Goal: Task Accomplishment & Management: Manage account settings

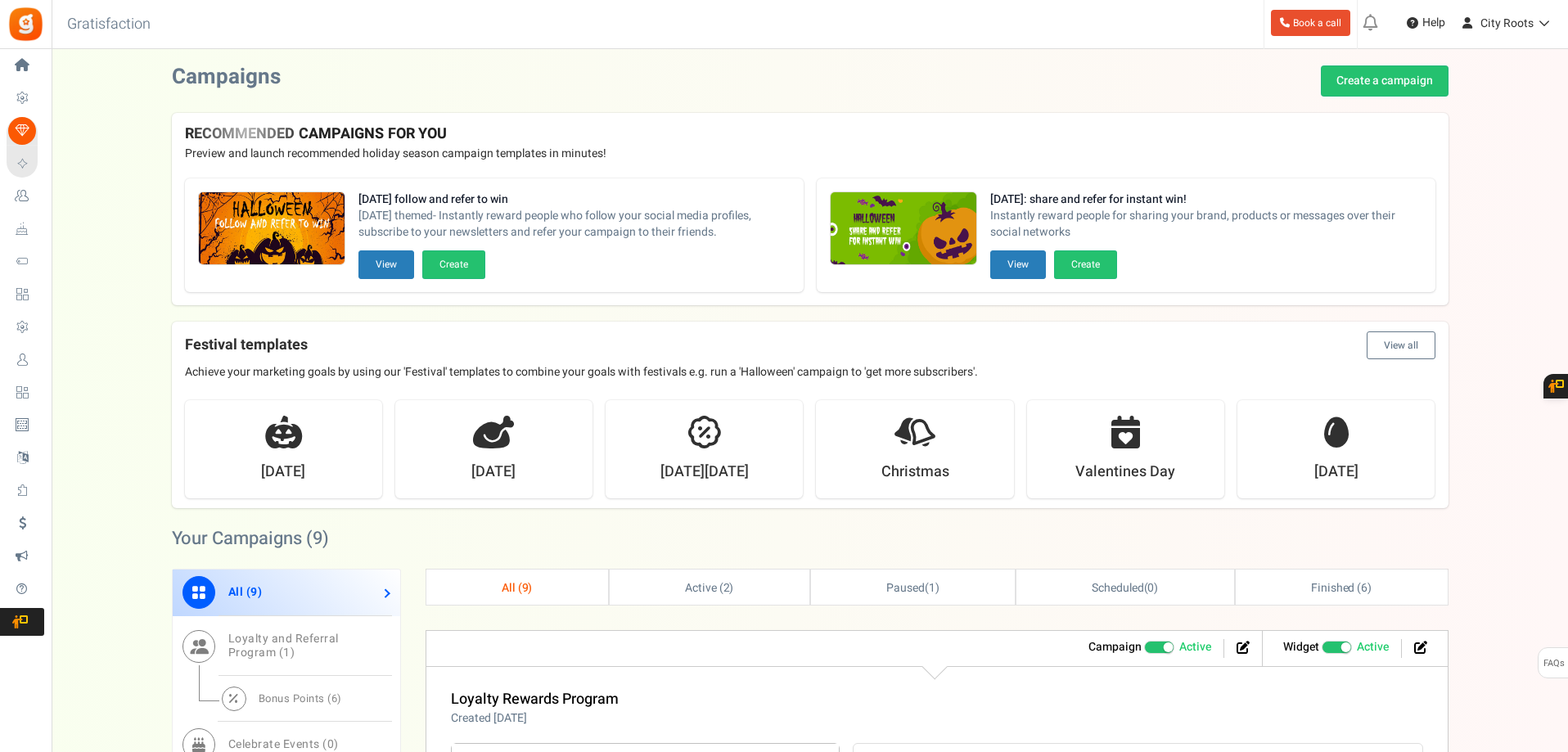
drag, startPoint x: 57, startPoint y: 360, endPoint x: 181, endPoint y: 336, distance: 126.3
click at [0, 0] on span "Users" at bounding box center [0, 0] width 0 height 0
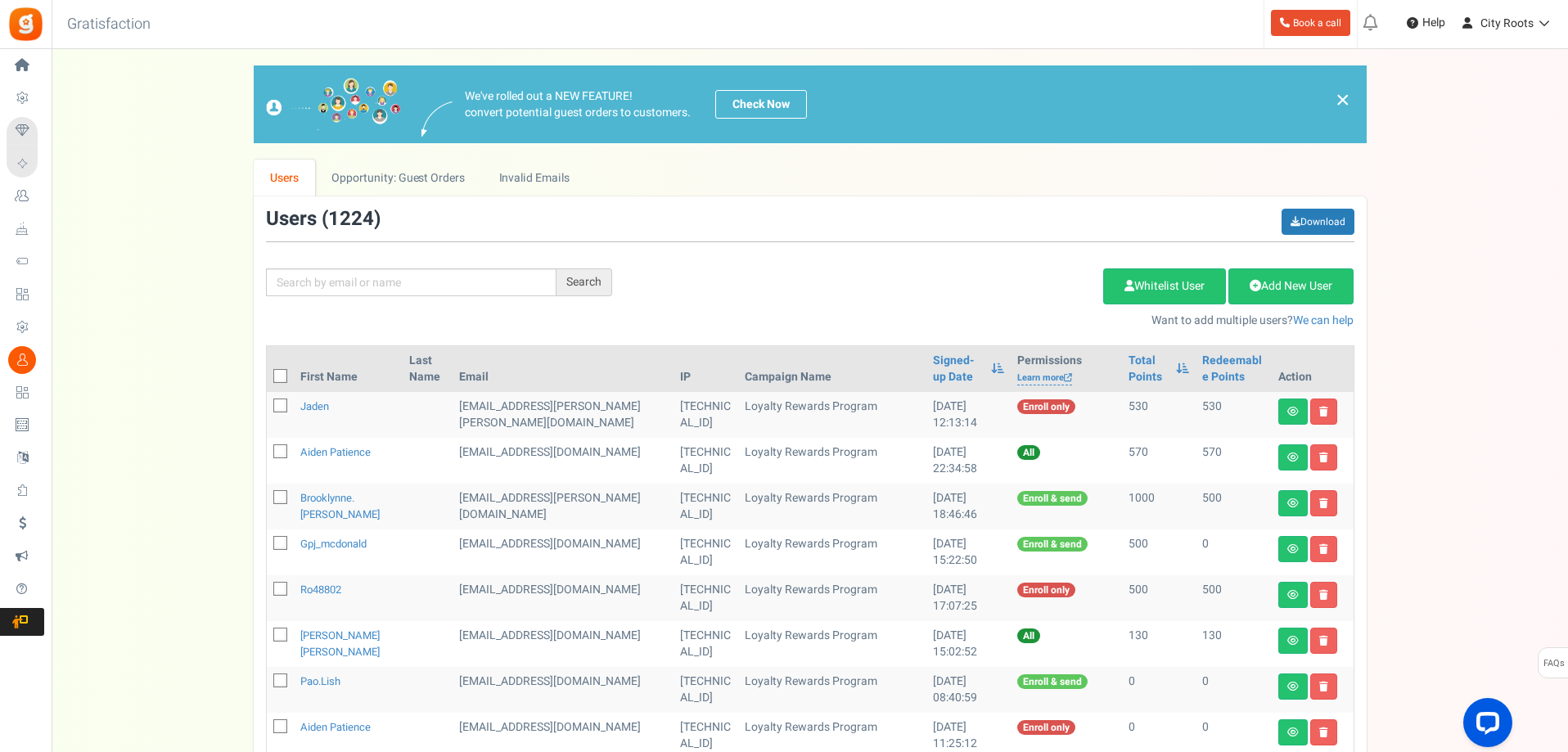
click at [430, 268] on div "Search Add Etsy Order Delete Selected Users Import Users Spam Protection Subtra…" at bounding box center [810, 269] width 1113 height 120
click at [426, 281] on input "text" at bounding box center [411, 282] width 291 height 28
type input "[PERSON_NAME]"
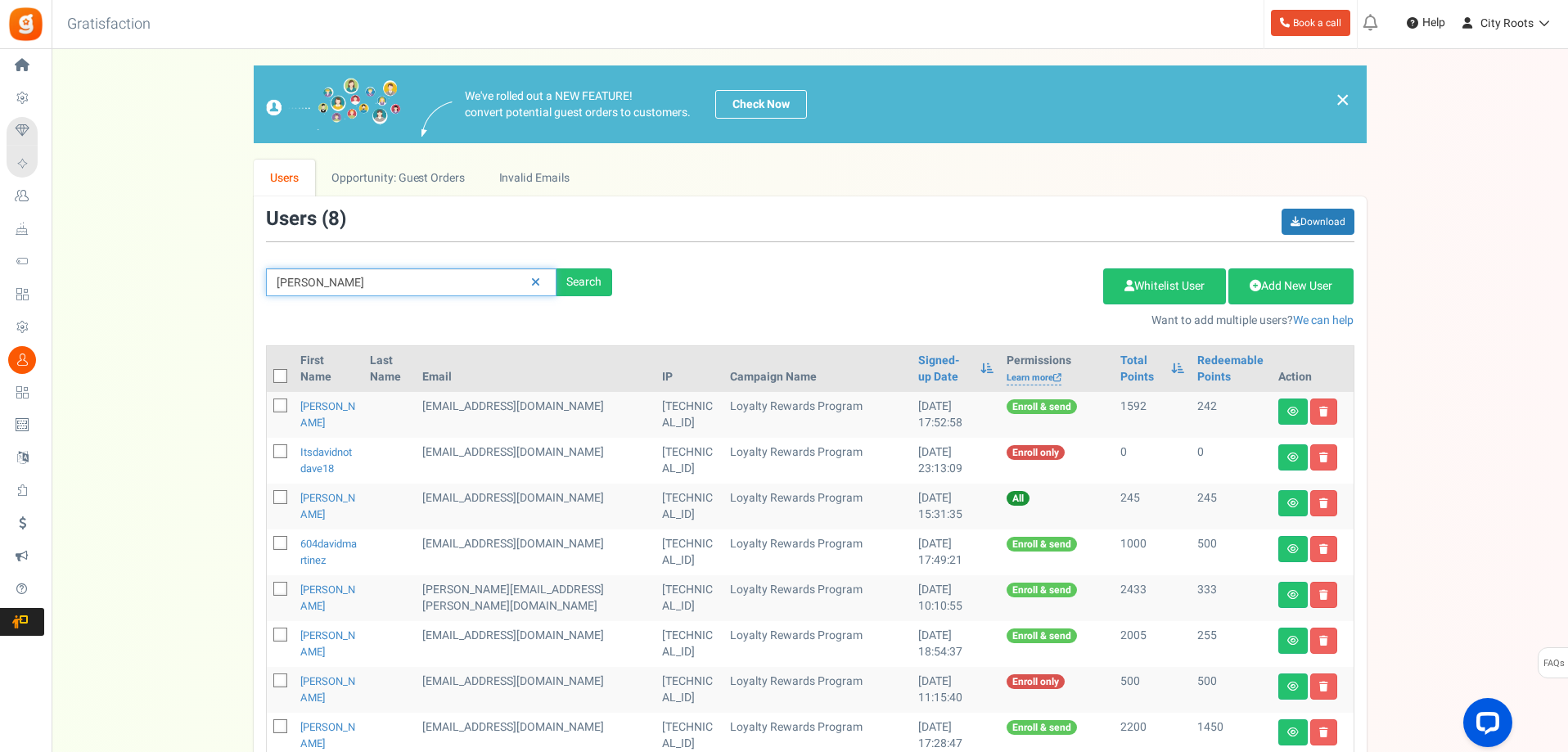
scroll to position [162, 0]
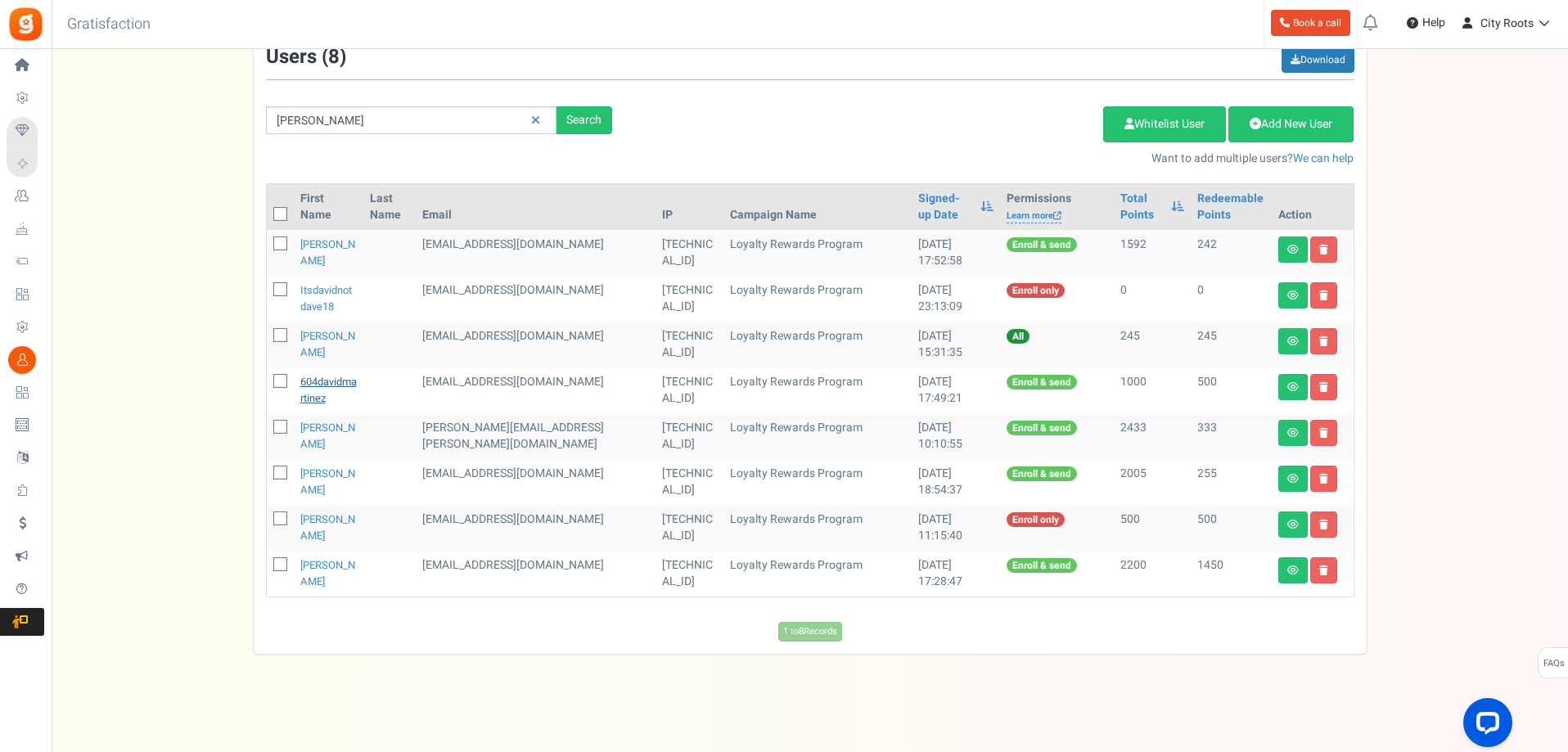
click at [344, 383] on link "604davidmartinez" at bounding box center [328, 390] width 56 height 32
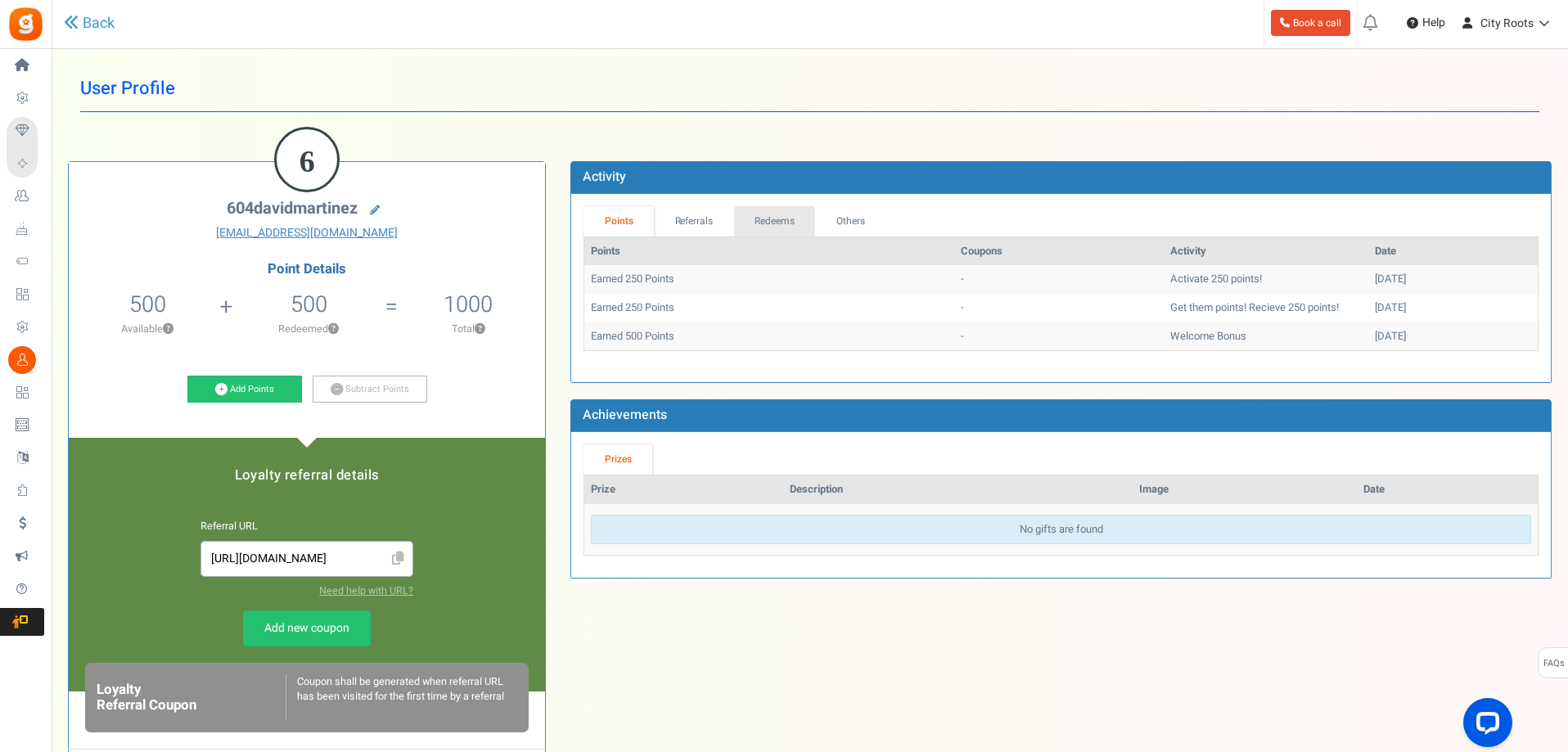
click at [771, 225] on link "Redeems" at bounding box center [774, 221] width 82 height 30
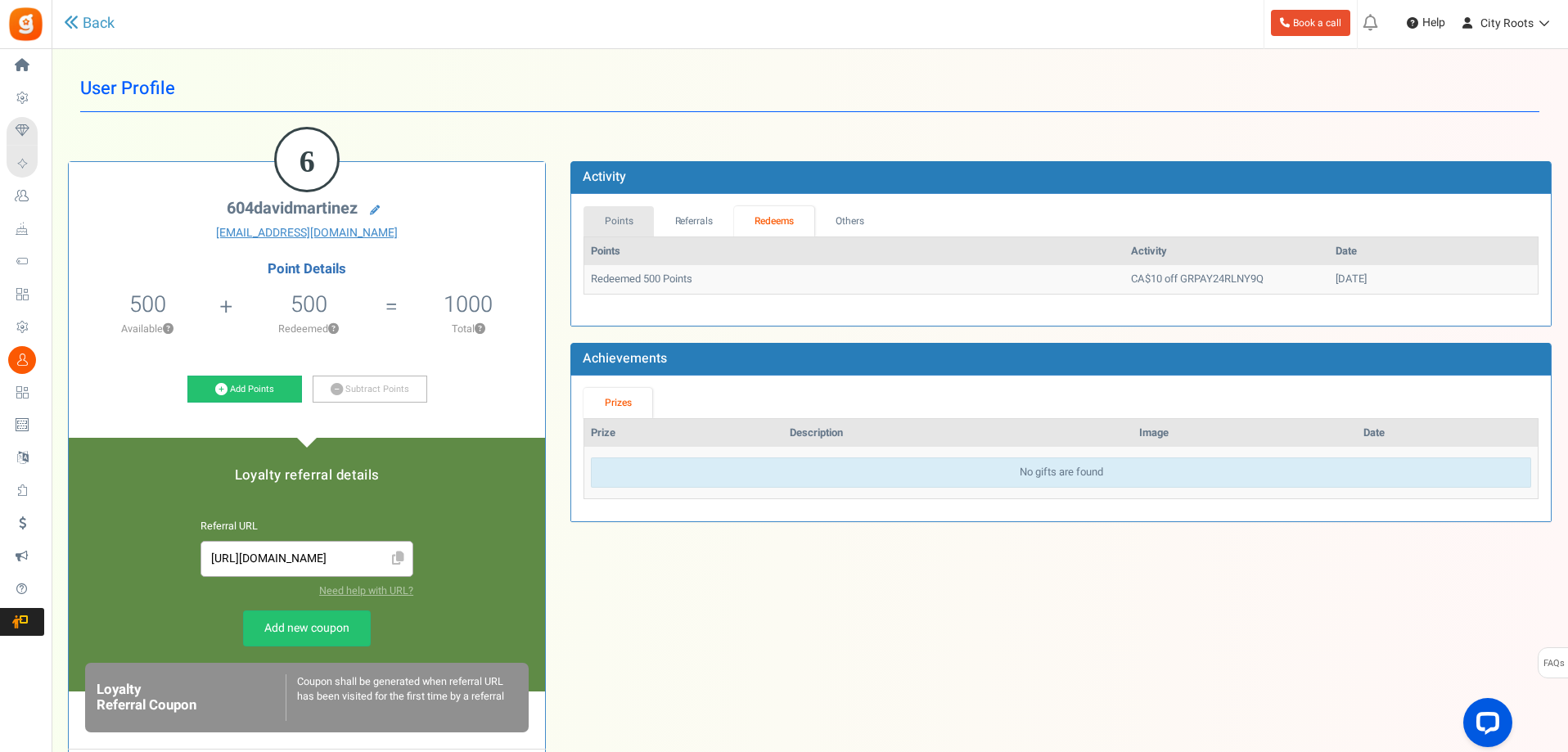
click at [630, 222] on link "Points" at bounding box center [619, 221] width 71 height 30
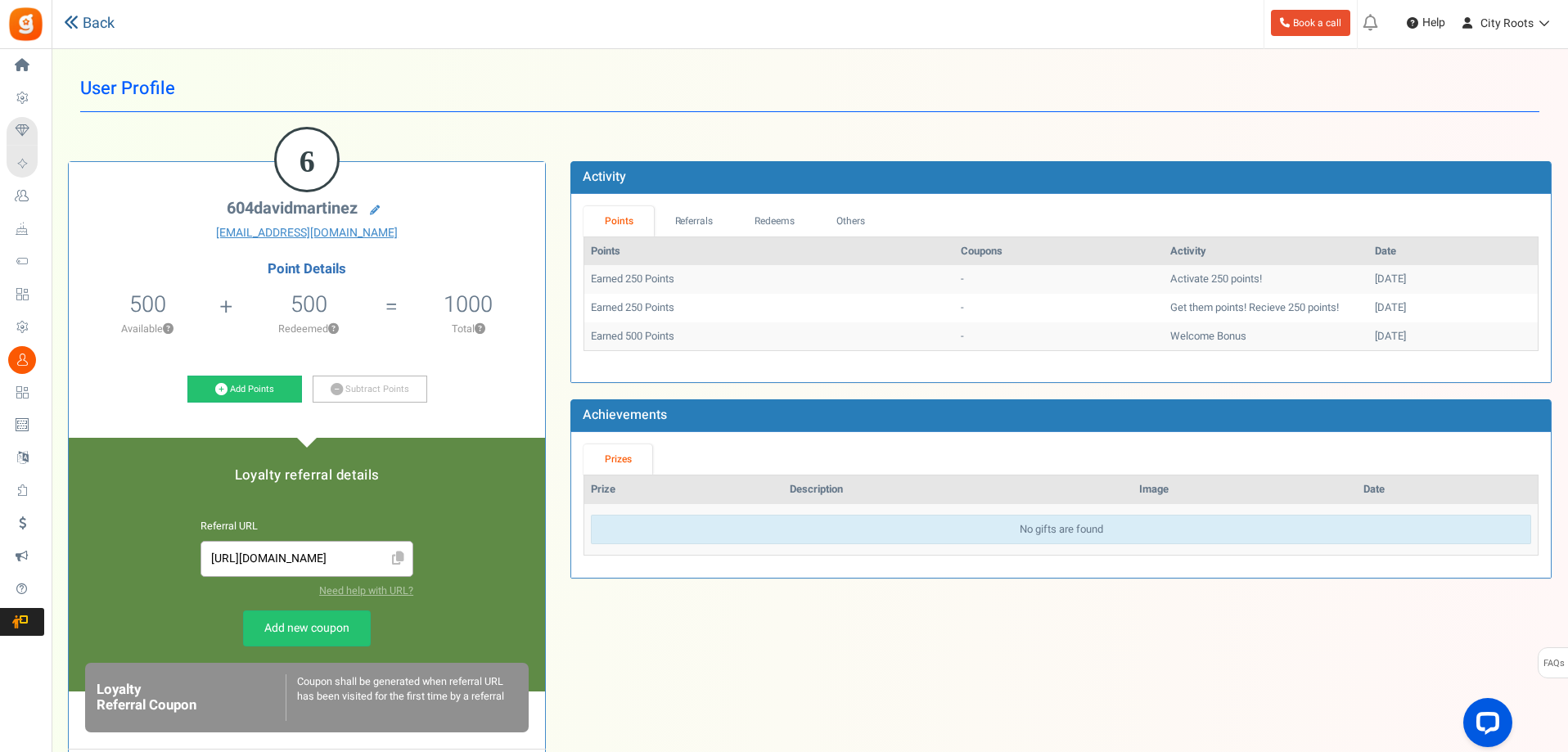
click at [107, 22] on link "Back" at bounding box center [89, 24] width 51 height 21
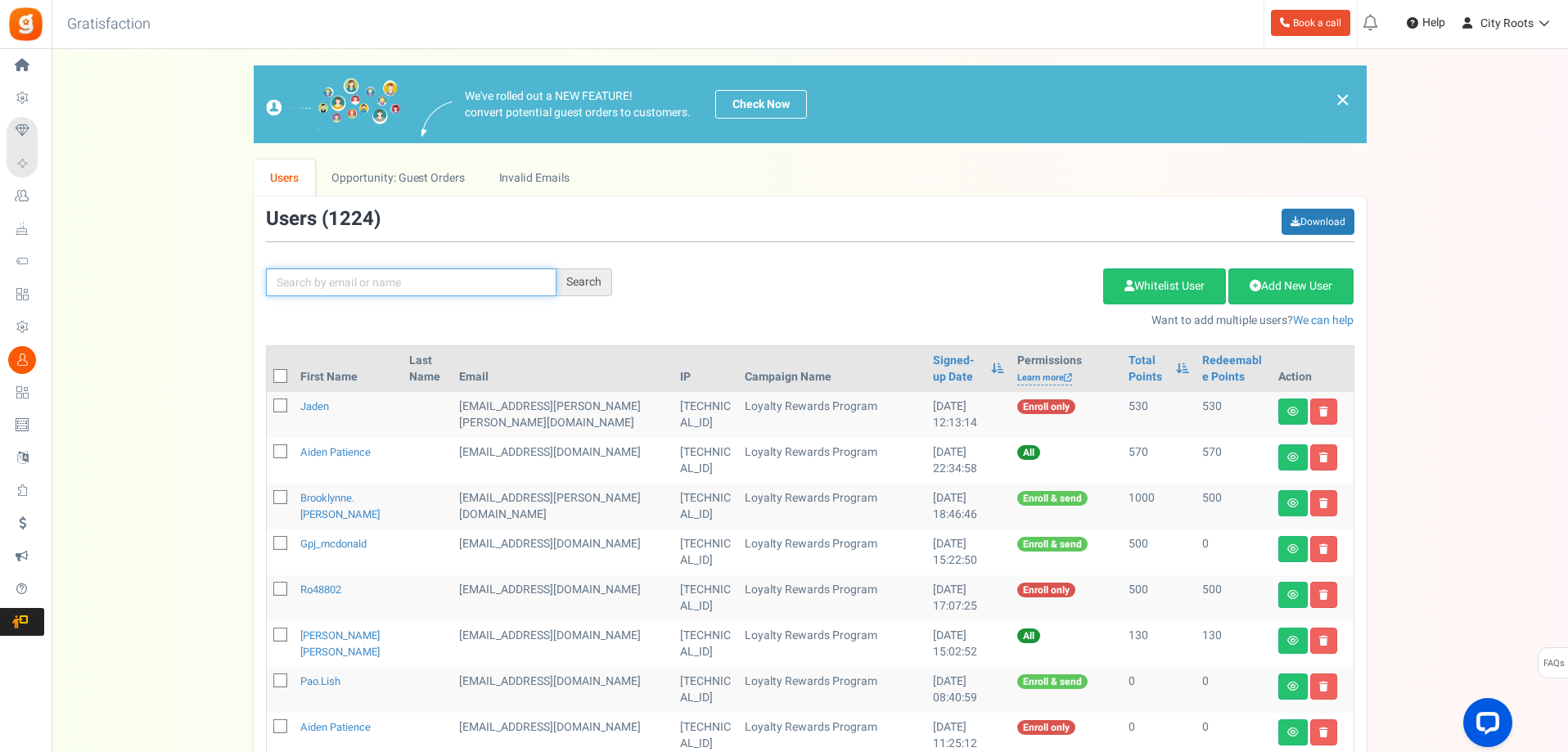
click at [388, 274] on input "text" at bounding box center [411, 282] width 291 height 28
type input "[PERSON_NAME]"
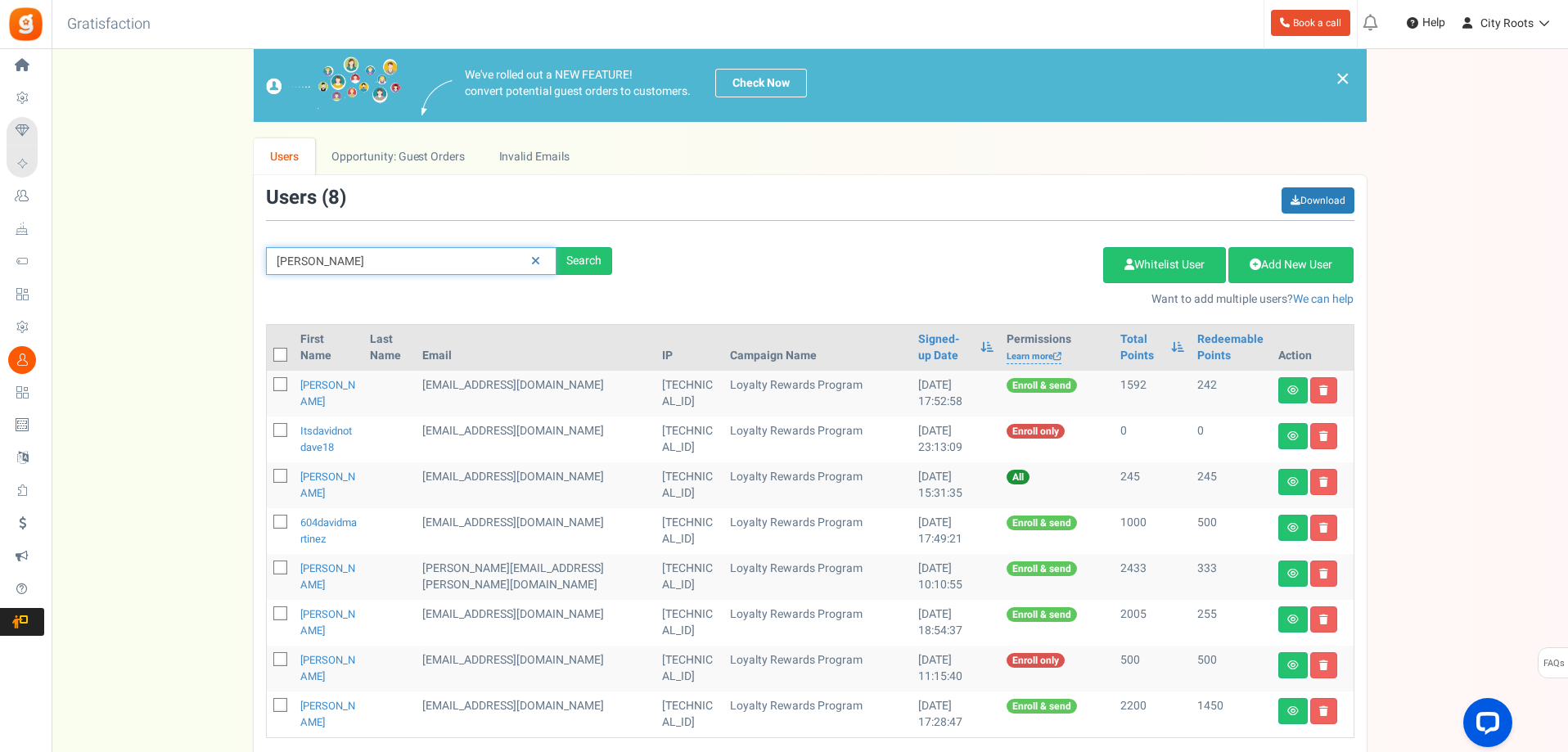
scroll to position [82, 0]
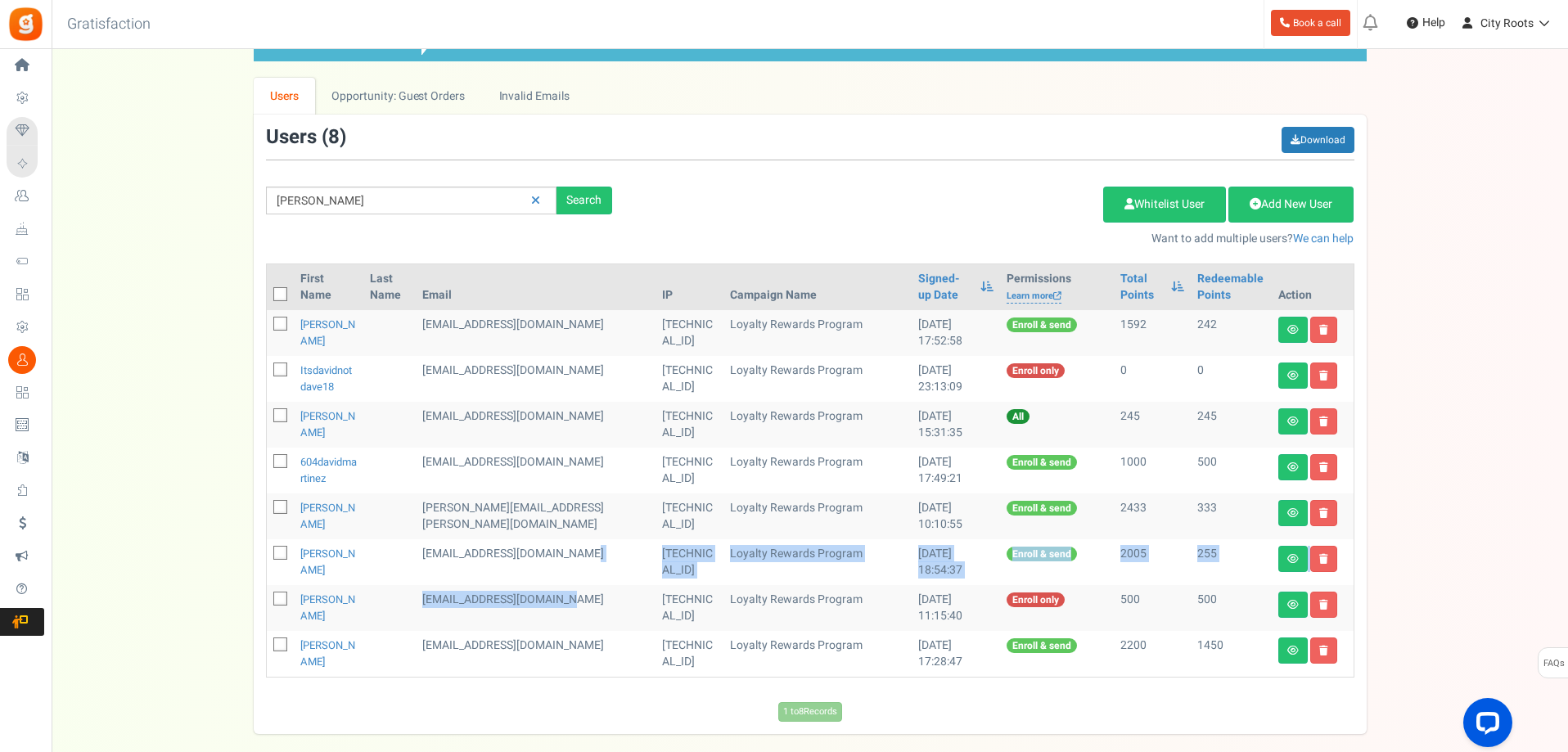
drag, startPoint x: 537, startPoint y: 619, endPoint x: 564, endPoint y: 569, distance: 56.8
click at [564, 569] on tbody "[PERSON_NAME] [EMAIL_ADDRESS][DOMAIN_NAME] [TECHNICAL_ID] Loyalty Rewards Progr…" at bounding box center [811, 493] width 1087 height 366
click at [535, 577] on td "[EMAIL_ADDRESS][DOMAIN_NAME]" at bounding box center [535, 562] width 240 height 45
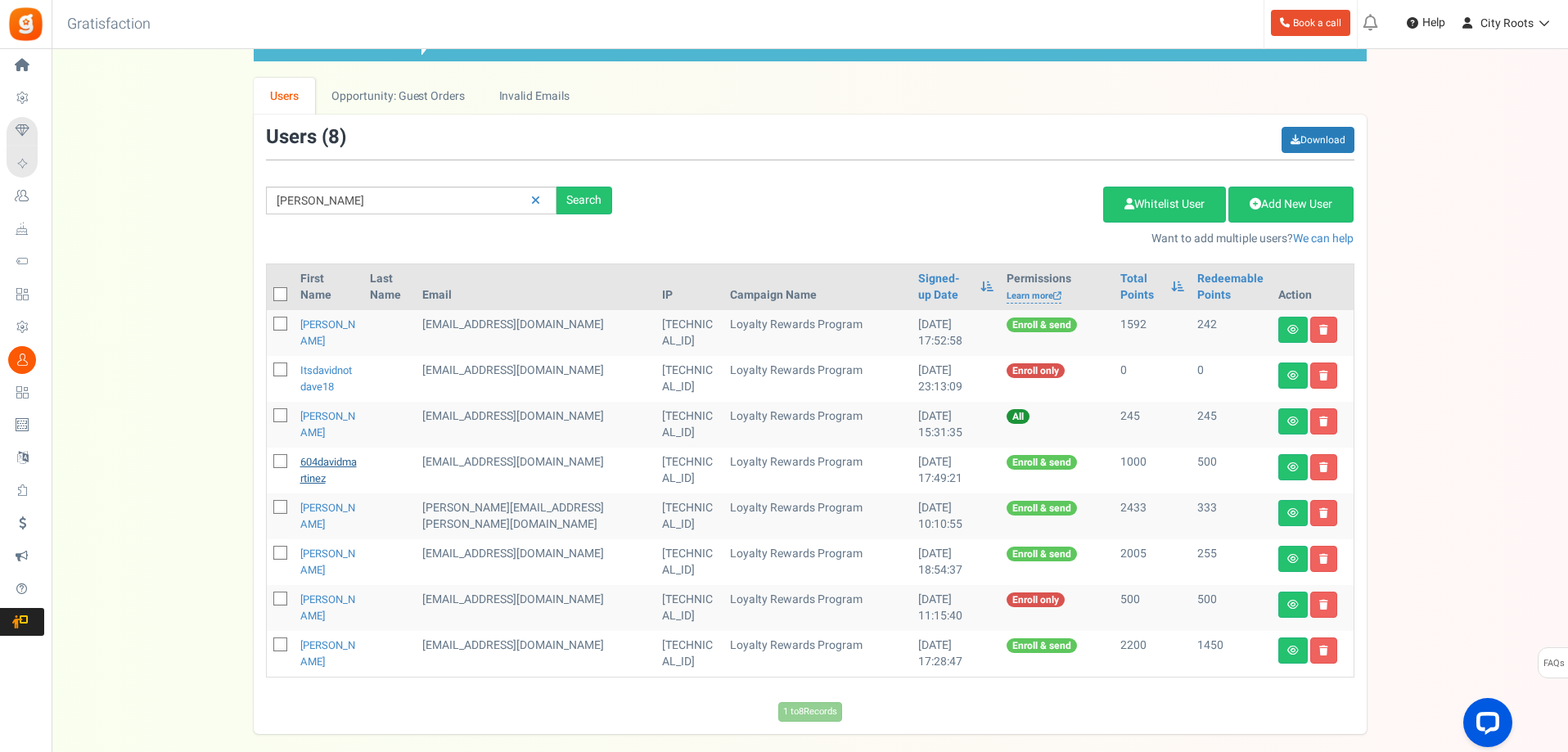
click at [339, 461] on link "604davidmartinez" at bounding box center [328, 470] width 56 height 32
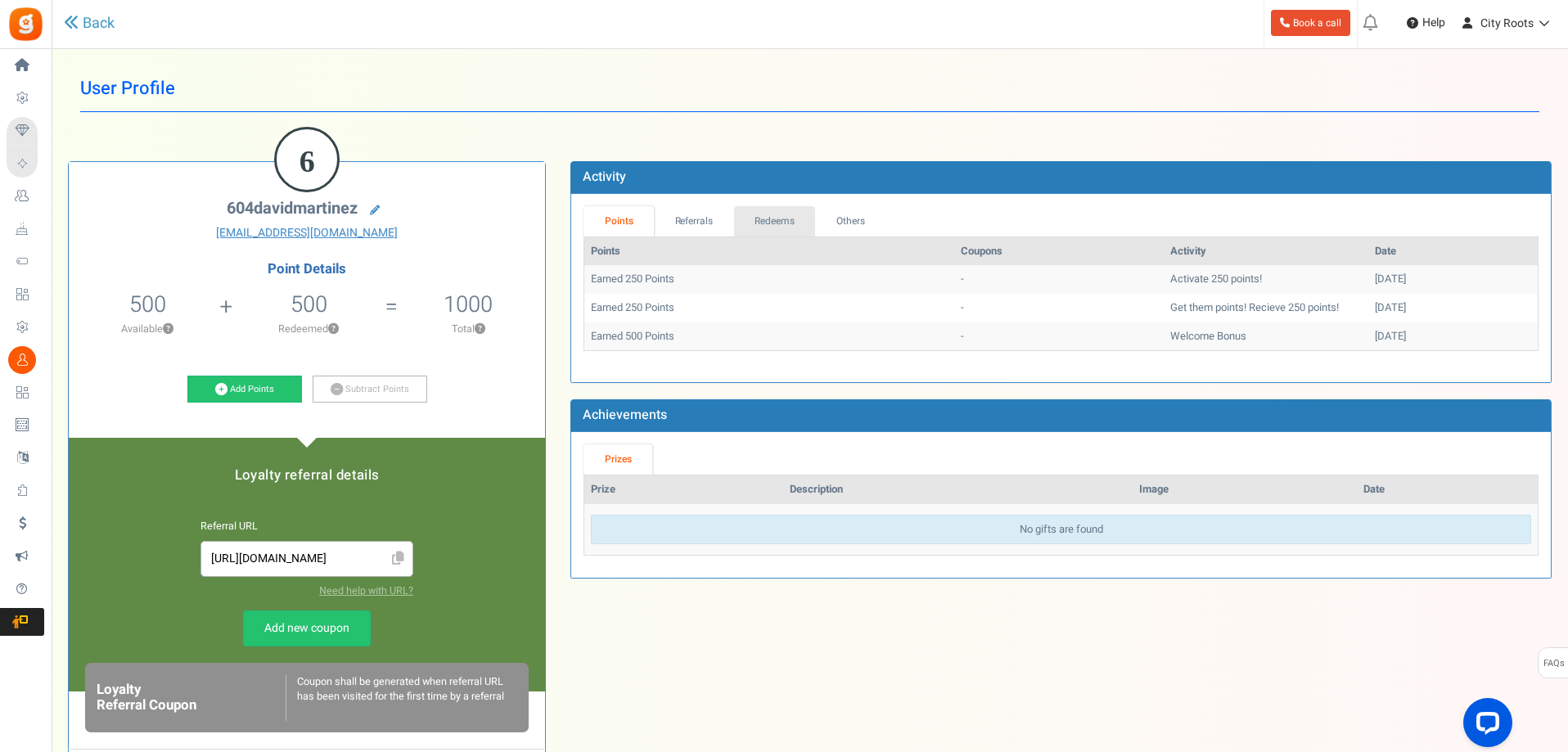
click at [748, 221] on link "Redeems" at bounding box center [774, 221] width 82 height 30
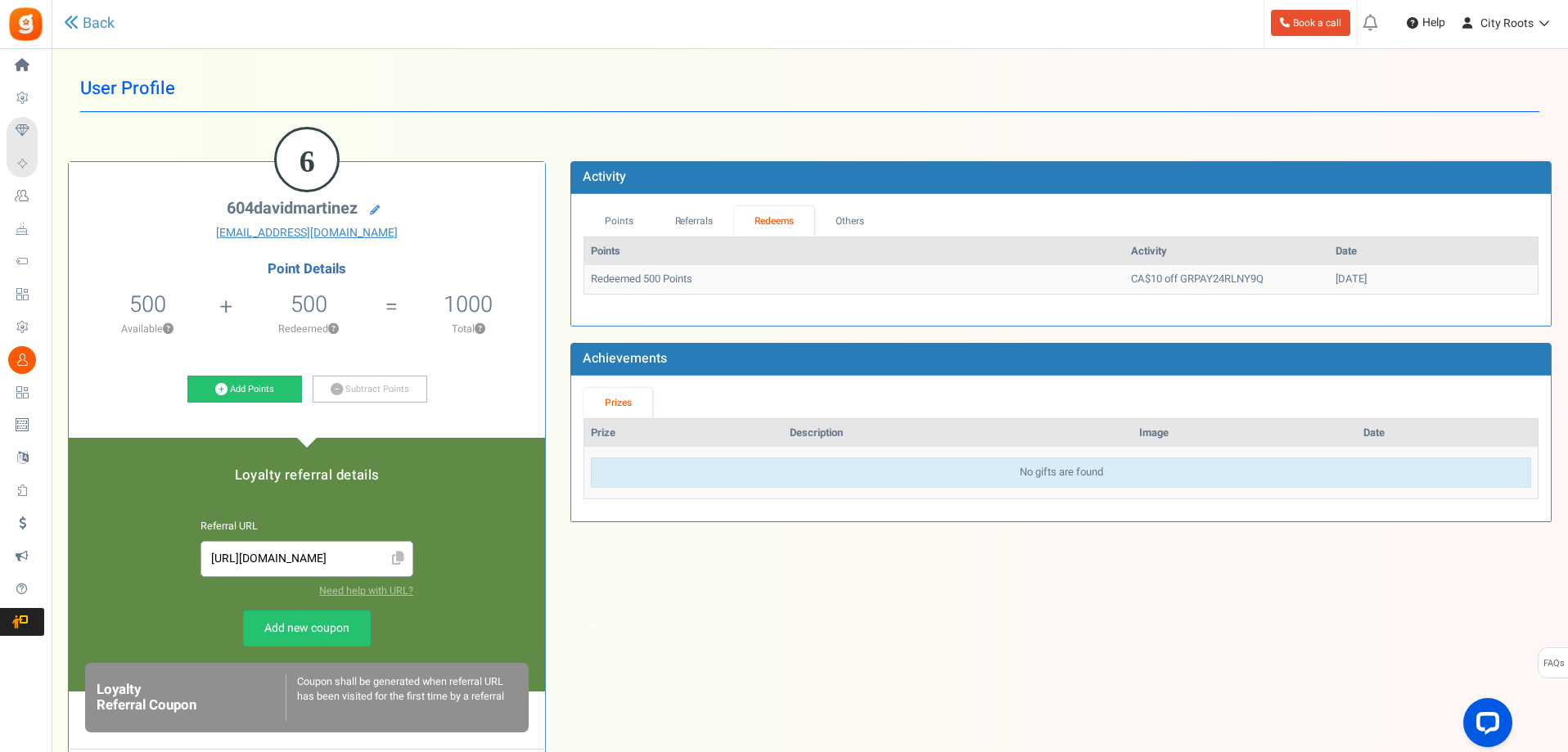
drag, startPoint x: 890, startPoint y: 280, endPoint x: 1400, endPoint y: 290, distance: 510.1
click at [1400, 290] on tr "Redeemed 500 Points CA$10 off GRPAY24RLNY9Q [DATE]" at bounding box center [1062, 280] width 954 height 29
click at [1400, 290] on td "[DATE]" at bounding box center [1433, 280] width 209 height 29
click at [645, 221] on link "Points" at bounding box center [619, 221] width 71 height 30
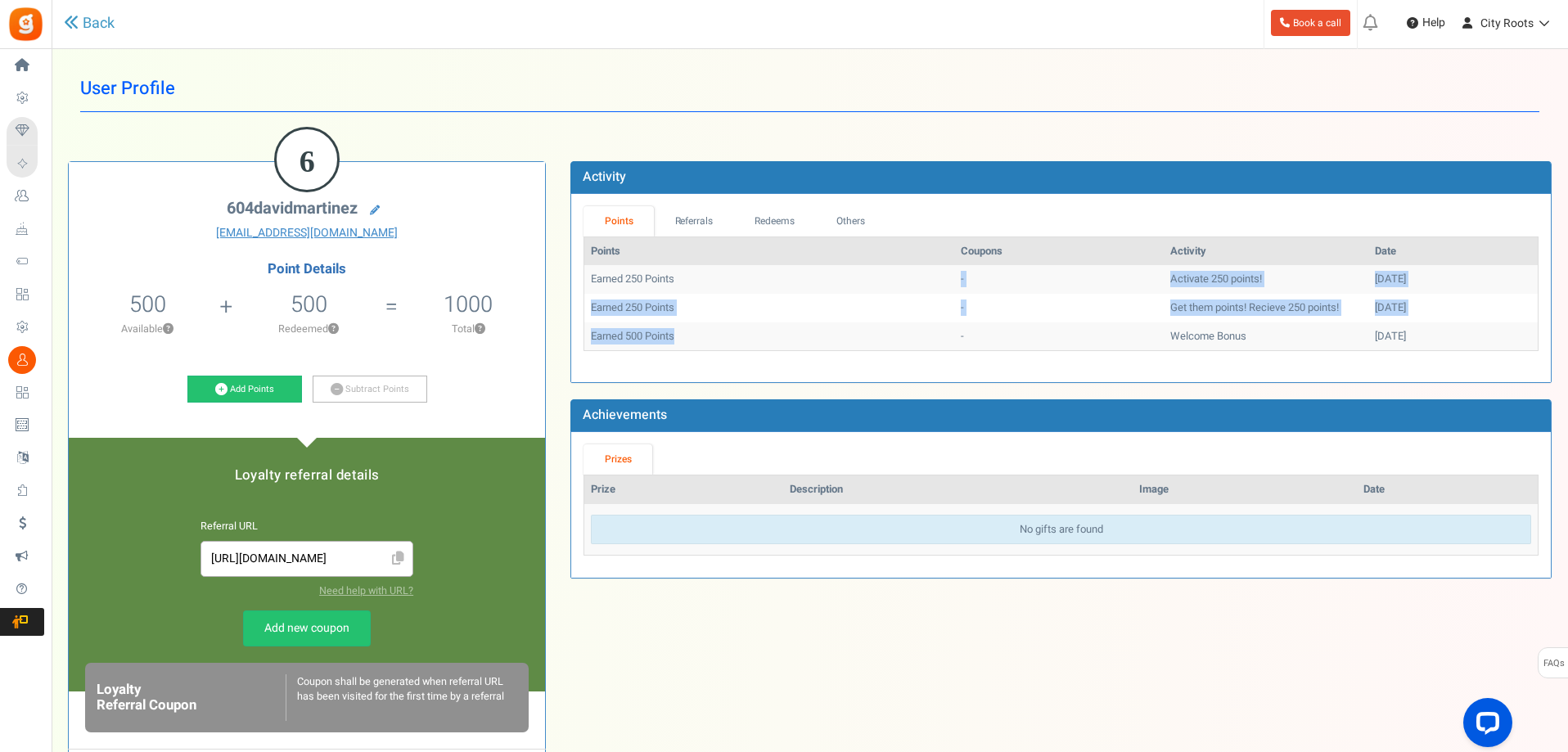
click at [680, 291] on tbody "Earned 250 Points - Activate 250 points! [DATE] Earned 250 Points - Get them po…" at bounding box center [1062, 307] width 954 height 85
click at [680, 296] on td "Earned 250 Points" at bounding box center [769, 308] width 370 height 29
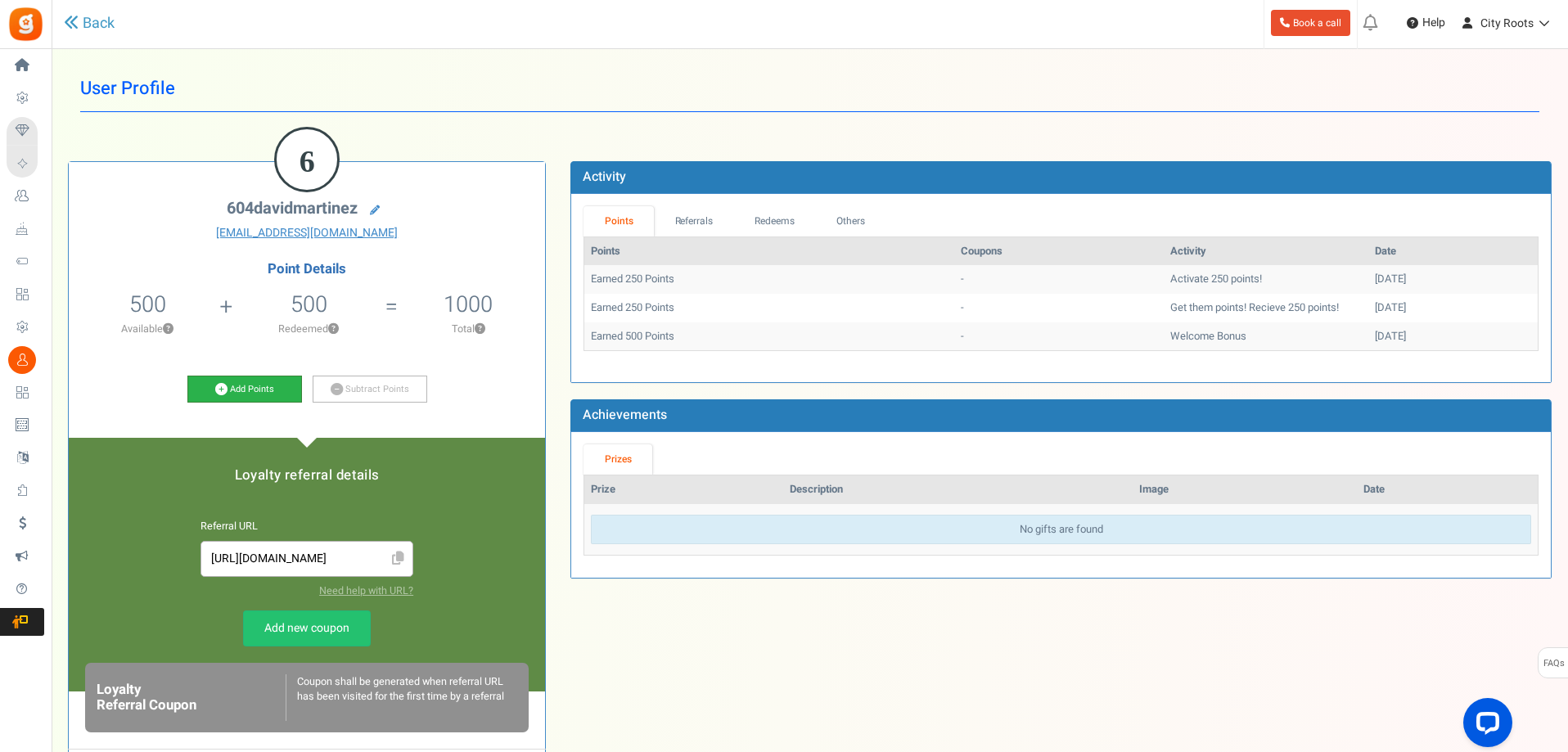
click at [267, 392] on link "Add Points" at bounding box center [244, 389] width 115 height 28
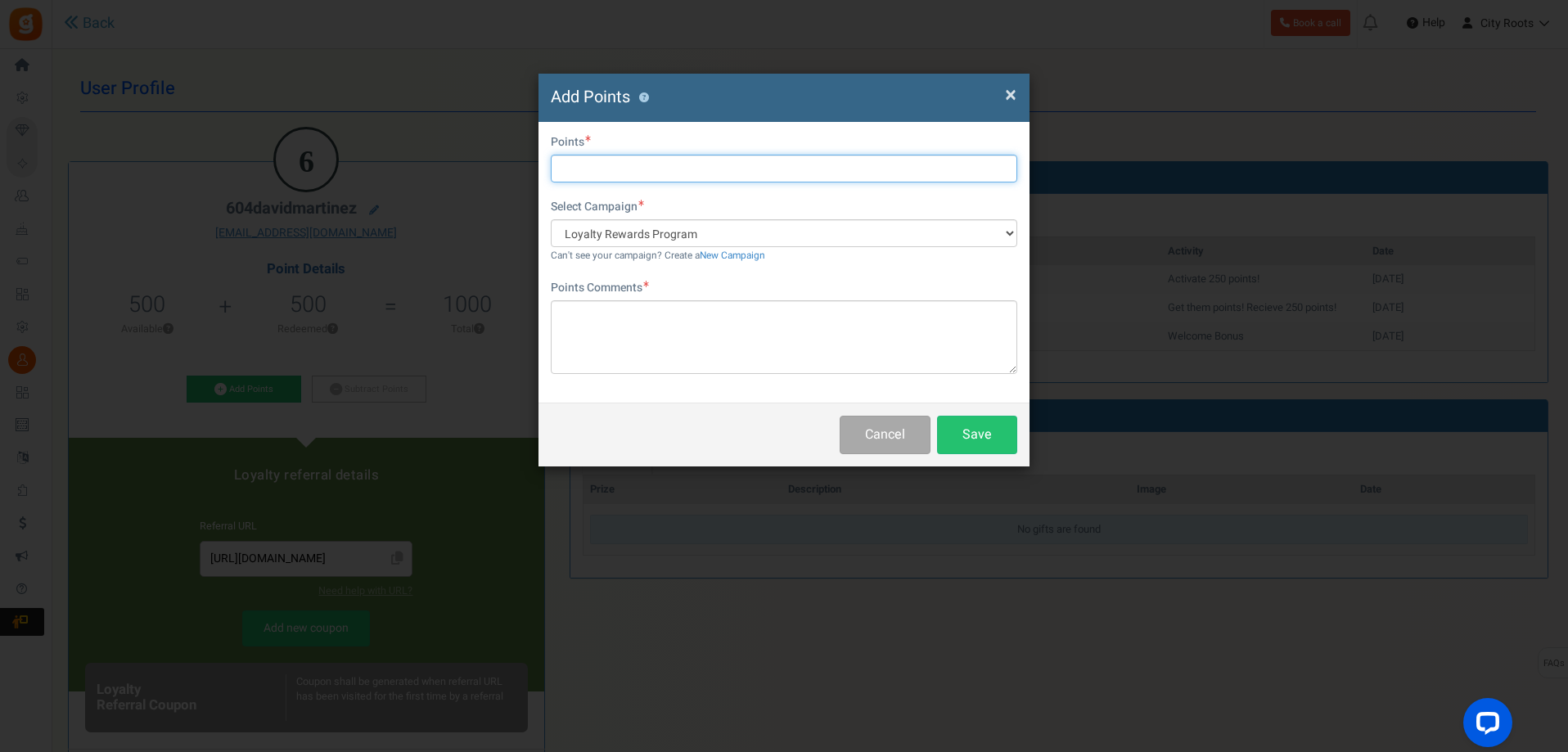
click at [729, 173] on input "text" at bounding box center [784, 168] width 467 height 28
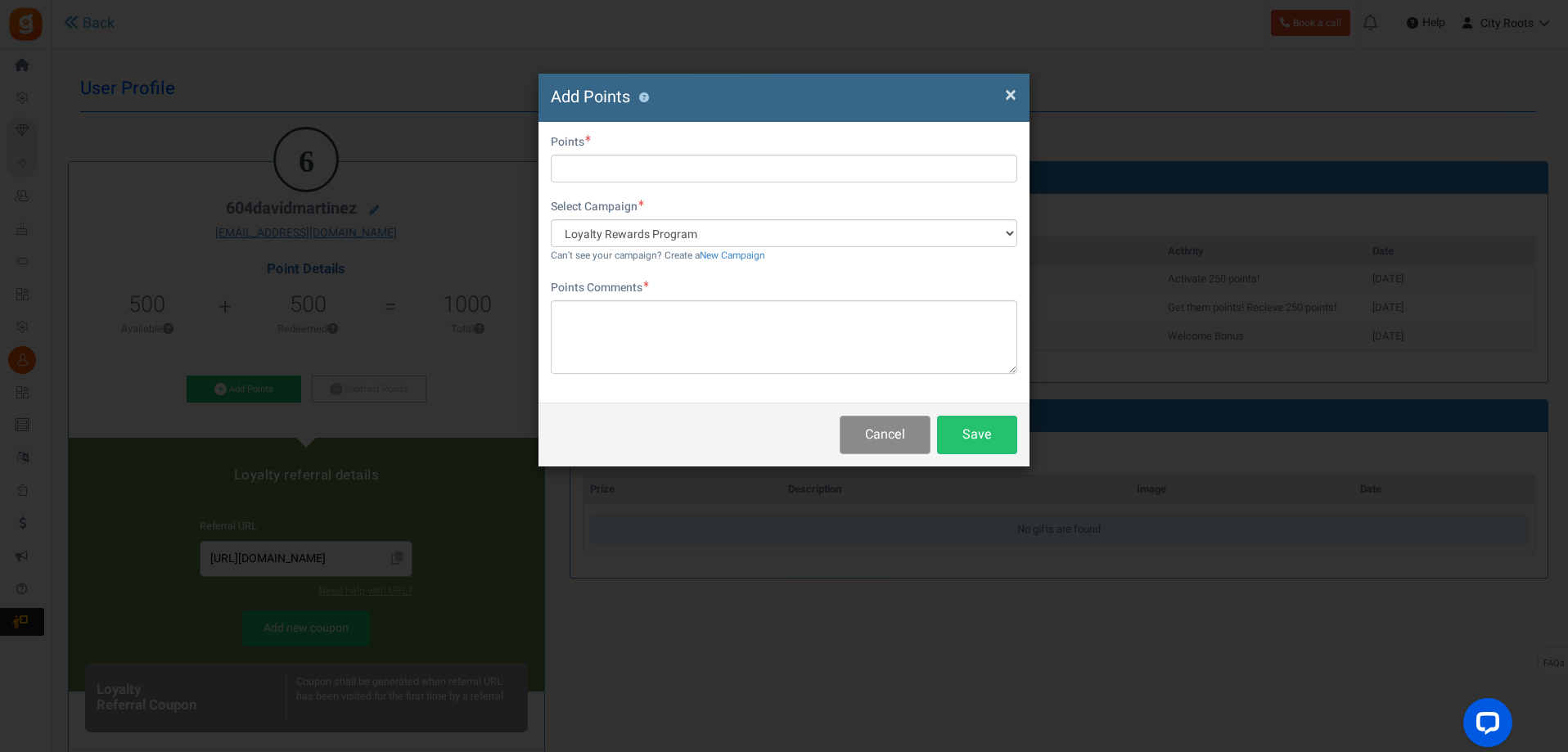
click at [870, 441] on button "Cancel" at bounding box center [886, 435] width 91 height 39
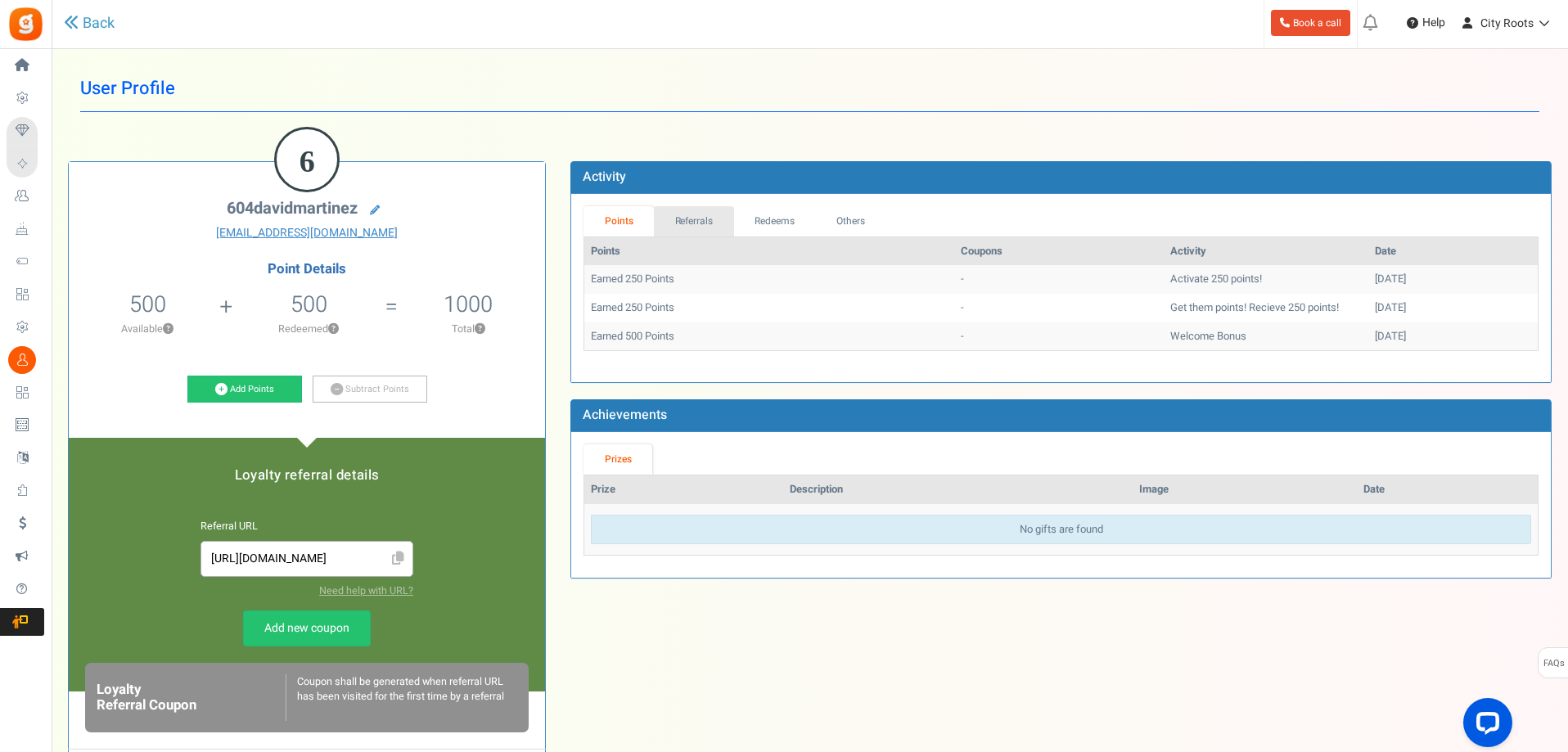
click at [726, 219] on link "Referrals" at bounding box center [693, 221] width 80 height 30
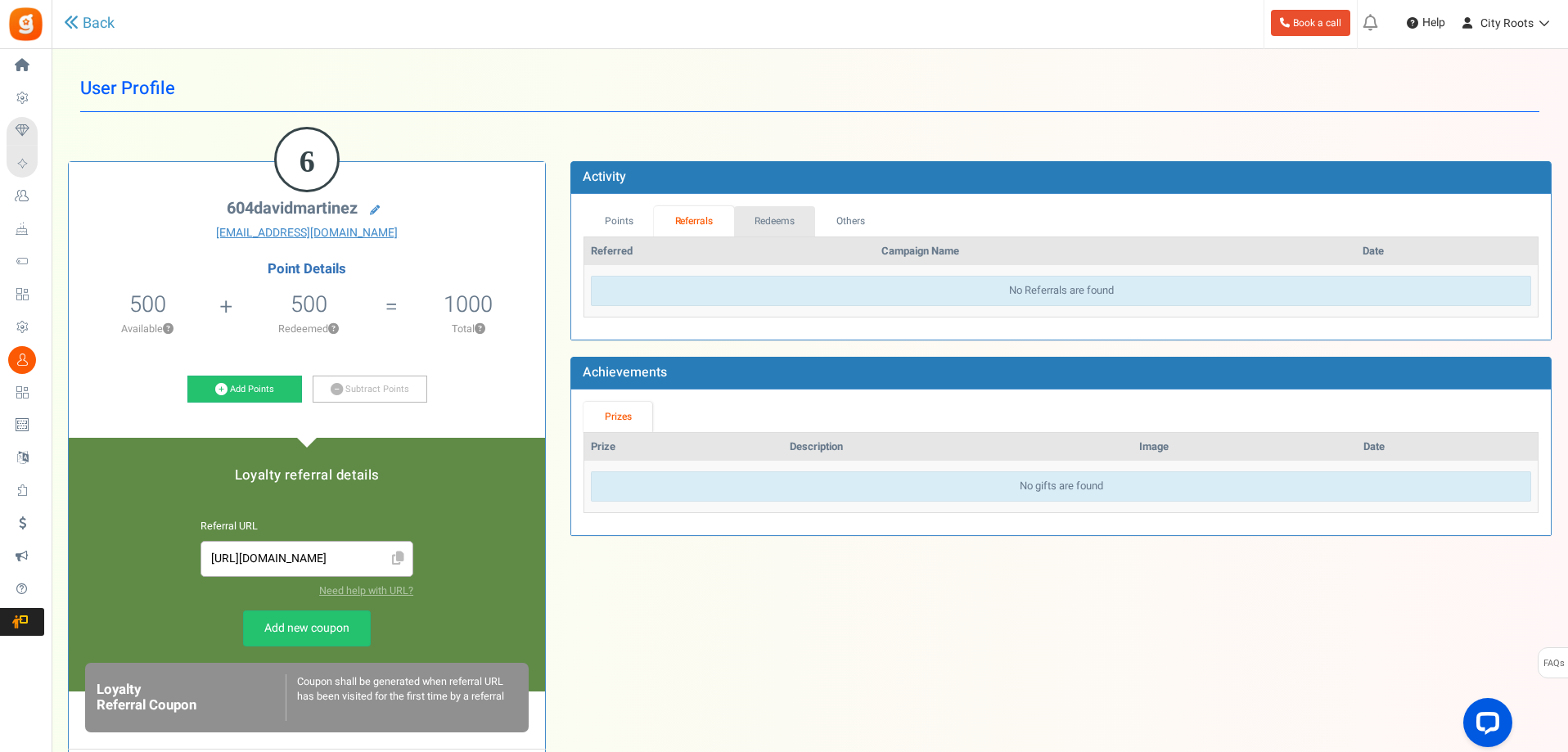
click at [778, 219] on link "Redeems" at bounding box center [774, 221] width 82 height 30
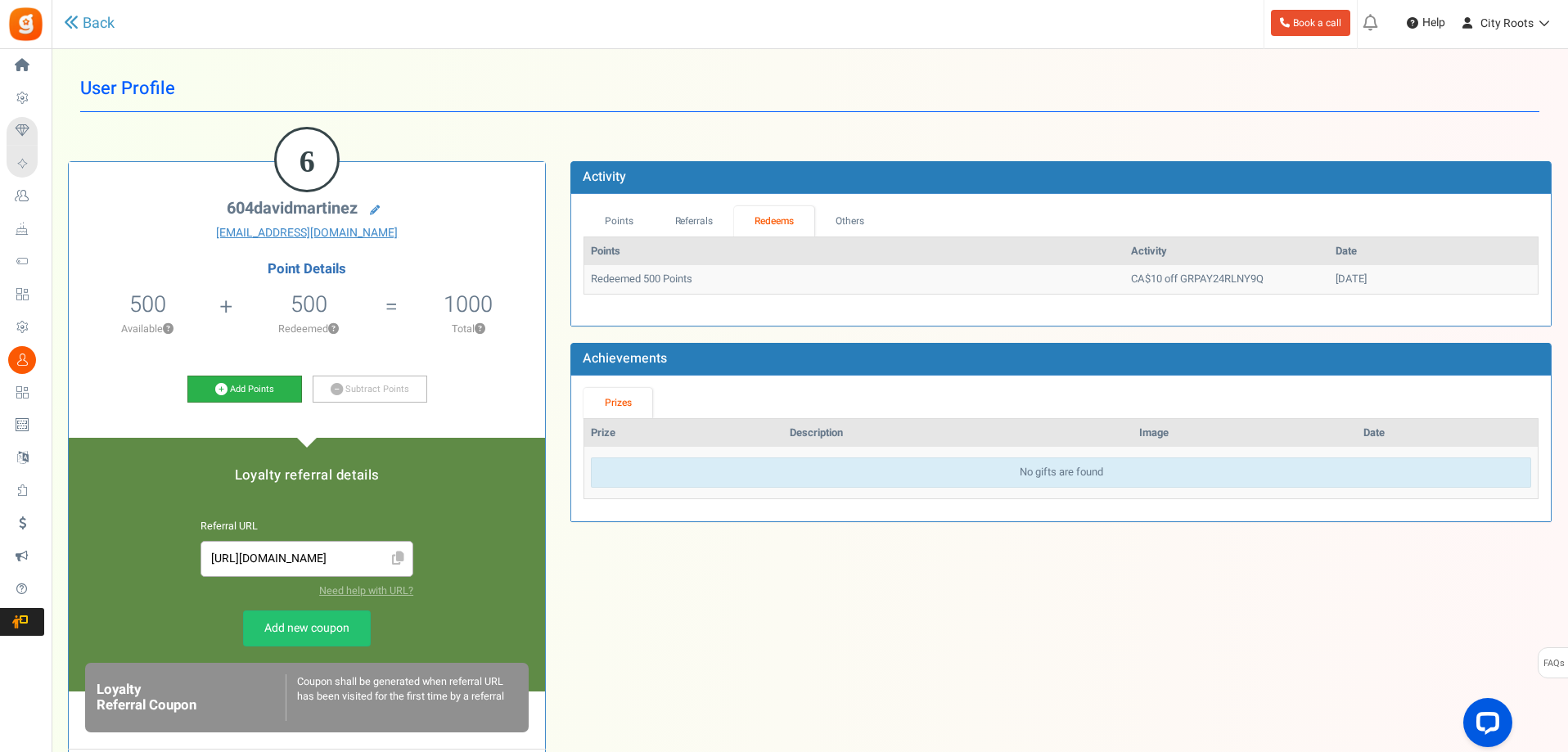
click at [286, 387] on link "Add Points" at bounding box center [244, 389] width 115 height 28
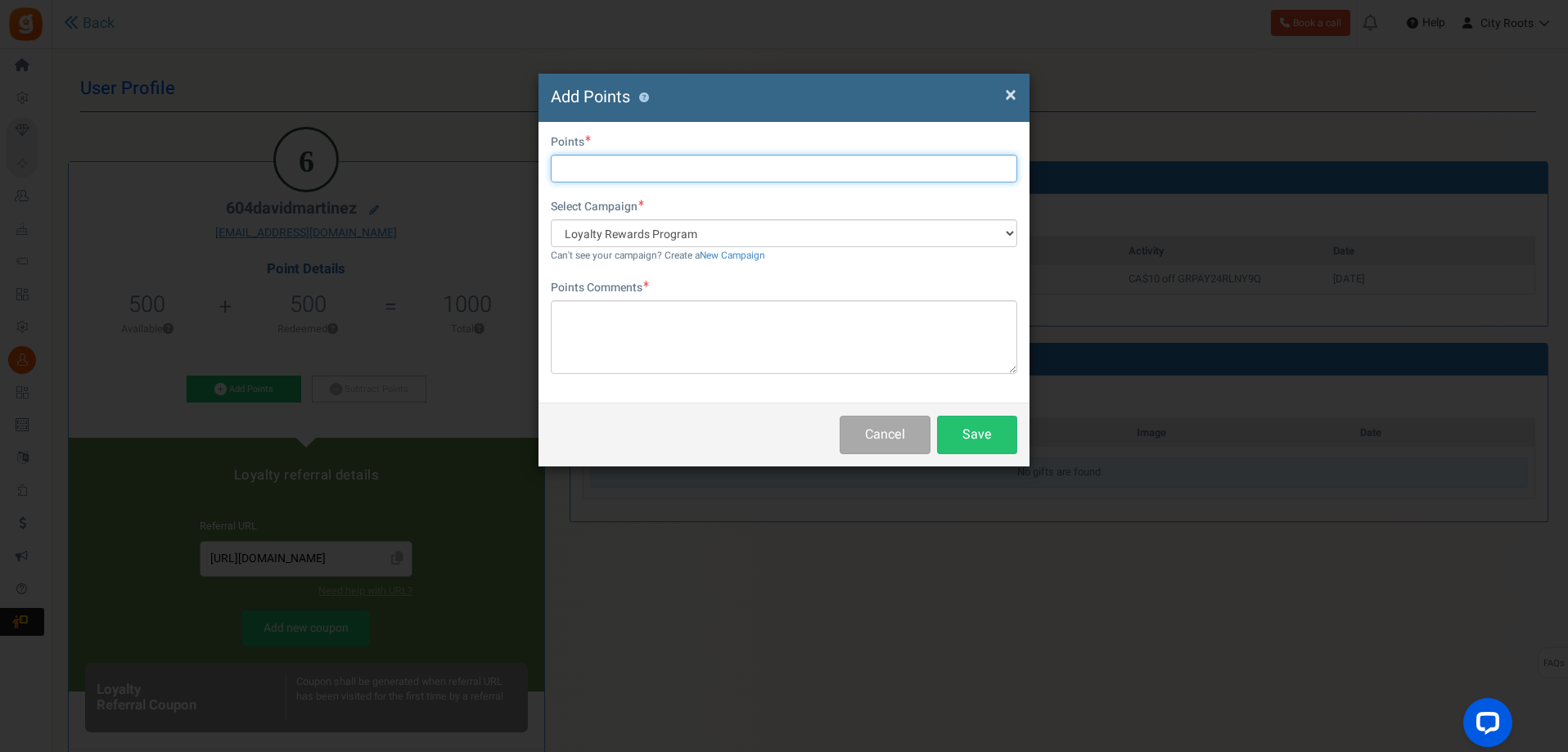
click at [645, 179] on input "text" at bounding box center [784, 168] width 467 height 28
type input "130"
click at [645, 299] on div "Points Comments Char(s) : 0 Allows basic HTML" at bounding box center [784, 327] width 467 height 94
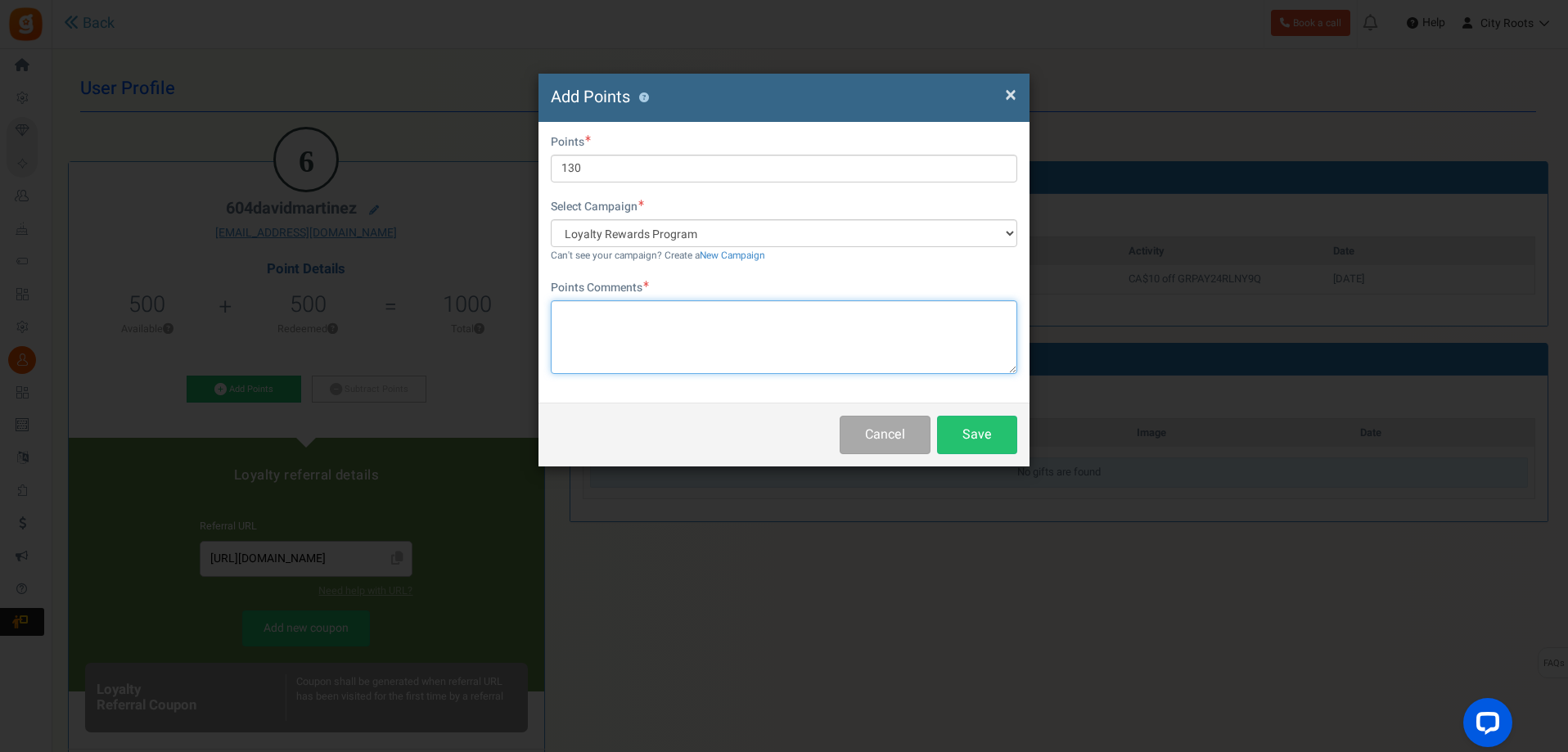
click at [634, 323] on textarea at bounding box center [784, 336] width 467 height 73
click at [722, 341] on textarea "ORDERED" at bounding box center [784, 336] width 467 height 73
type textarea "ORDERED SEPT"
click at [963, 444] on button "Save" at bounding box center [977, 435] width 80 height 39
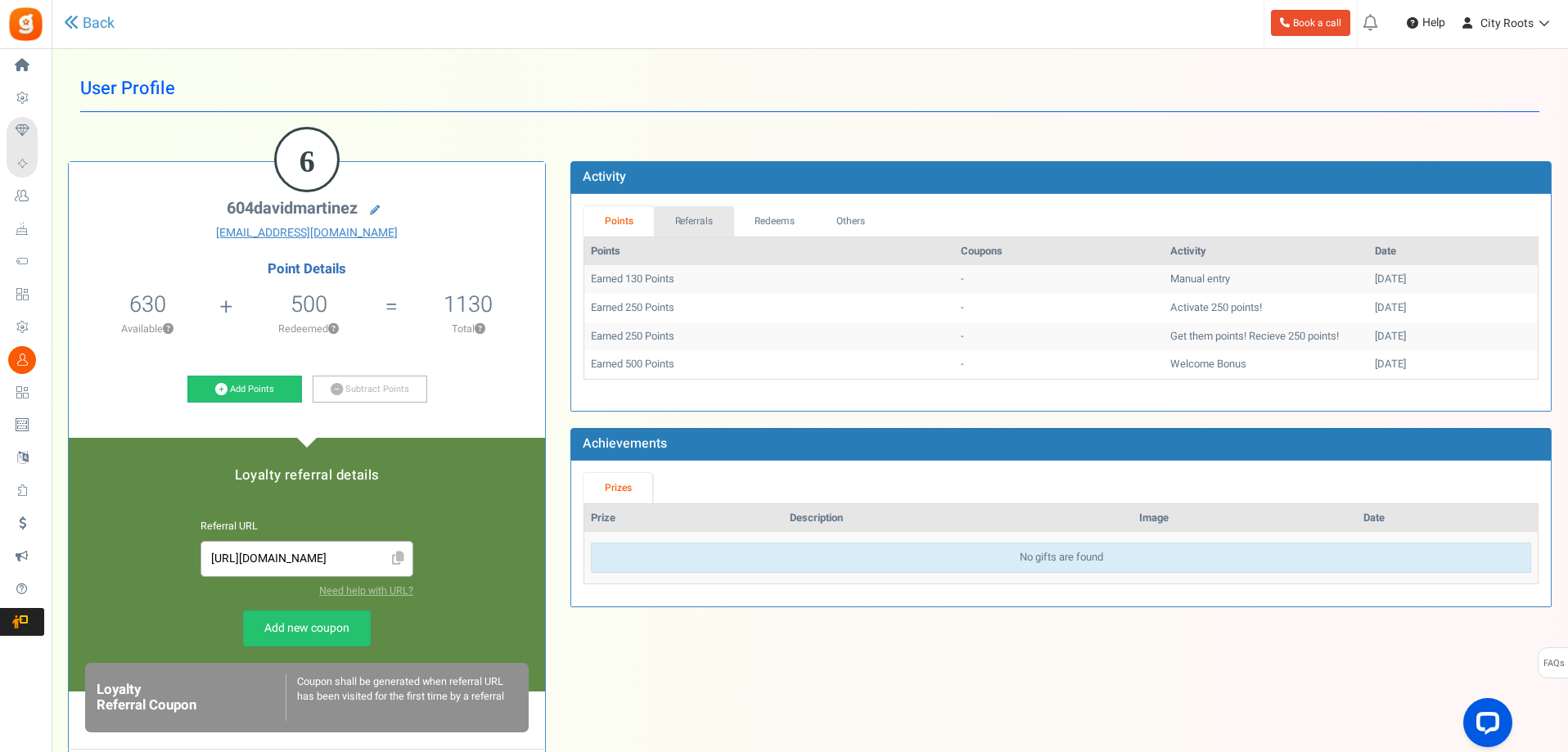
click at [714, 227] on link "Referrals" at bounding box center [693, 221] width 80 height 30
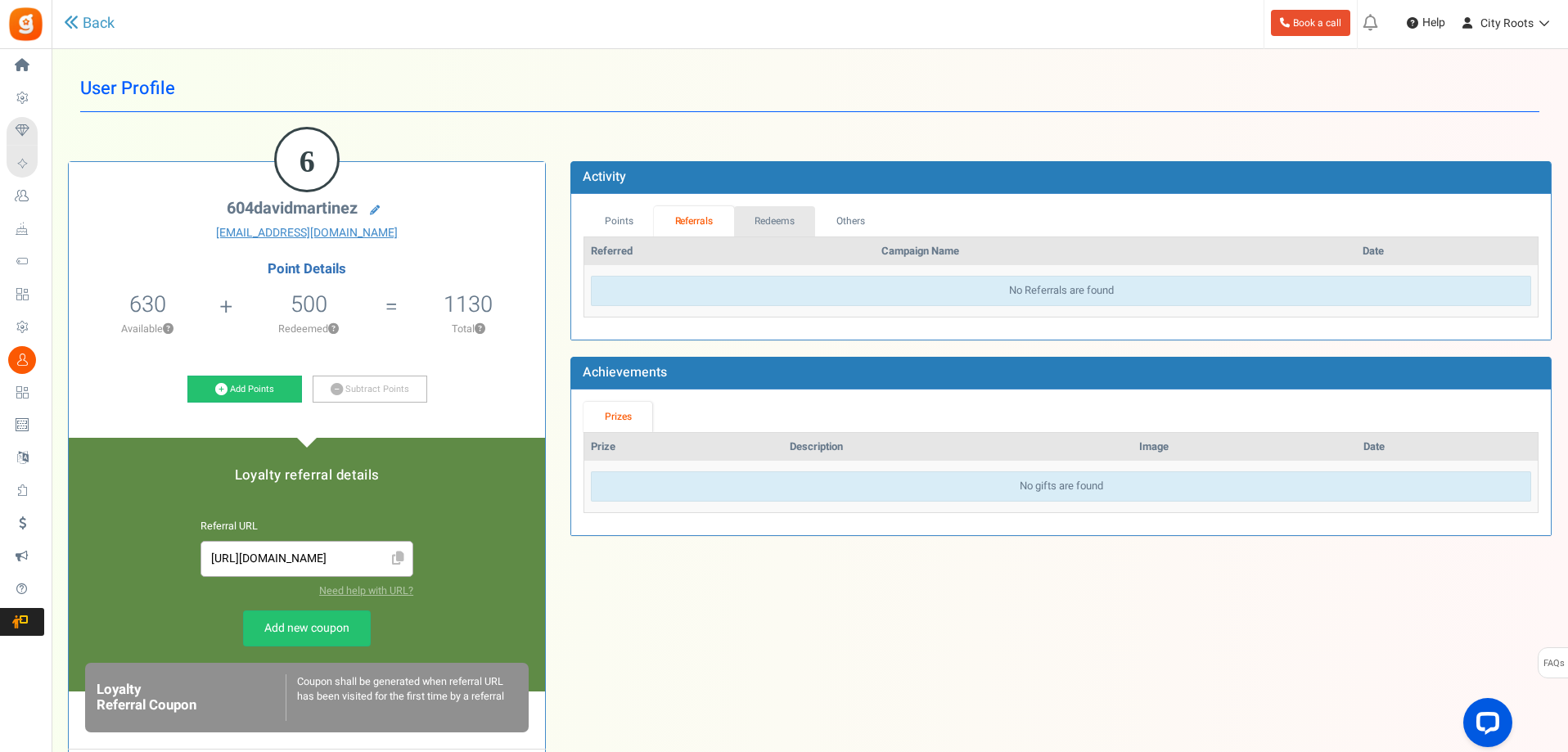
click at [780, 227] on link "Redeems" at bounding box center [774, 221] width 82 height 30
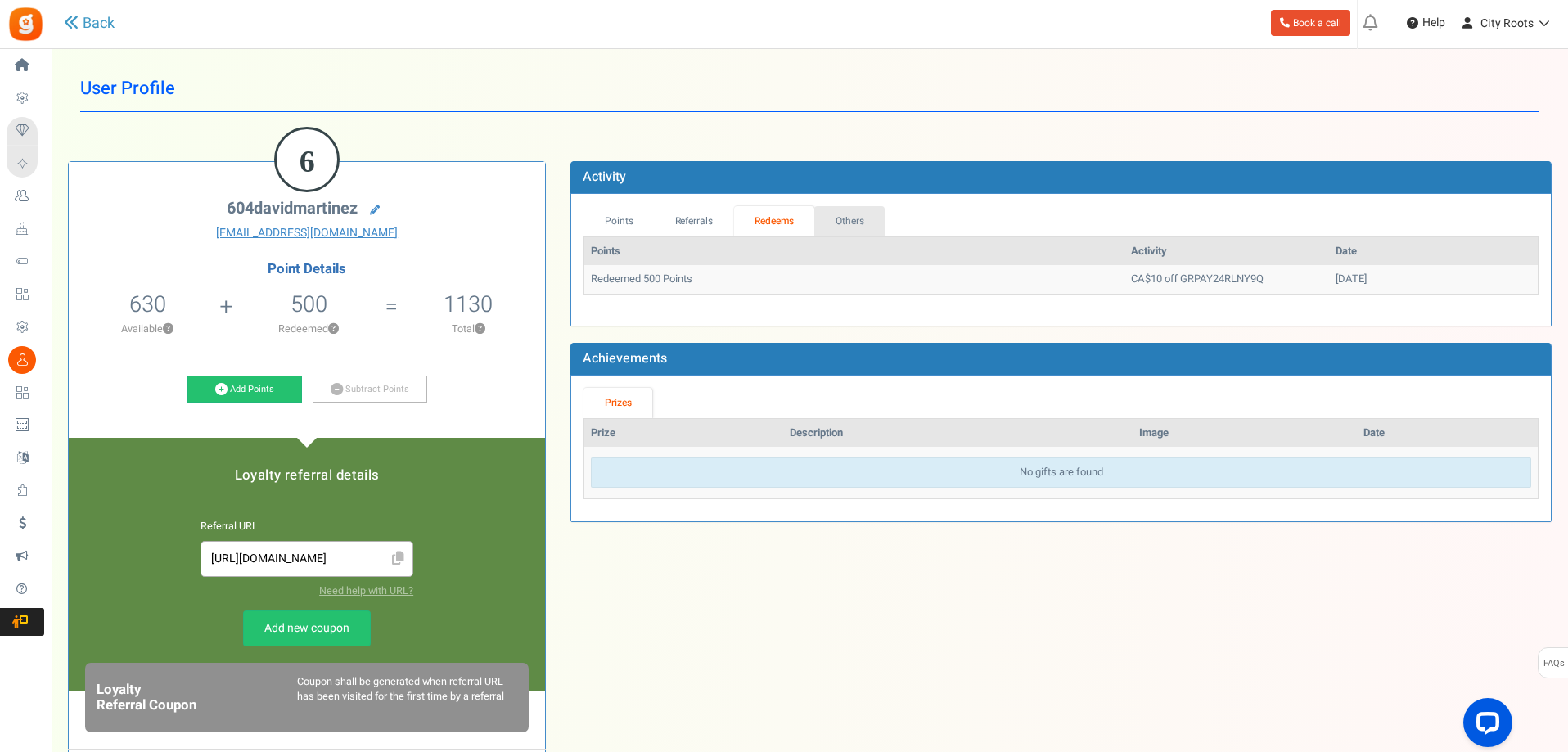
click at [843, 221] on link "Others" at bounding box center [849, 221] width 71 height 30
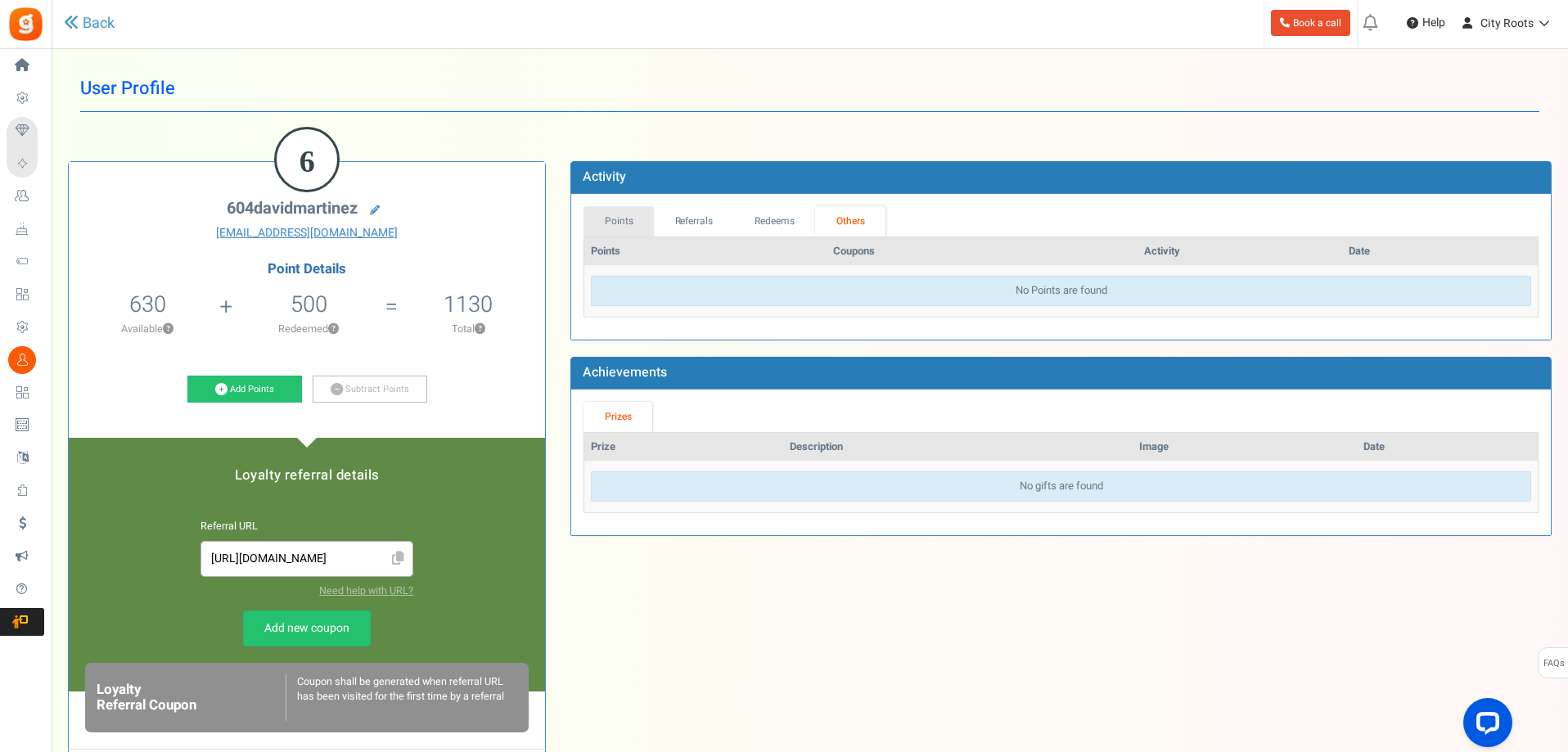
click at [625, 223] on link "Points" at bounding box center [619, 221] width 71 height 30
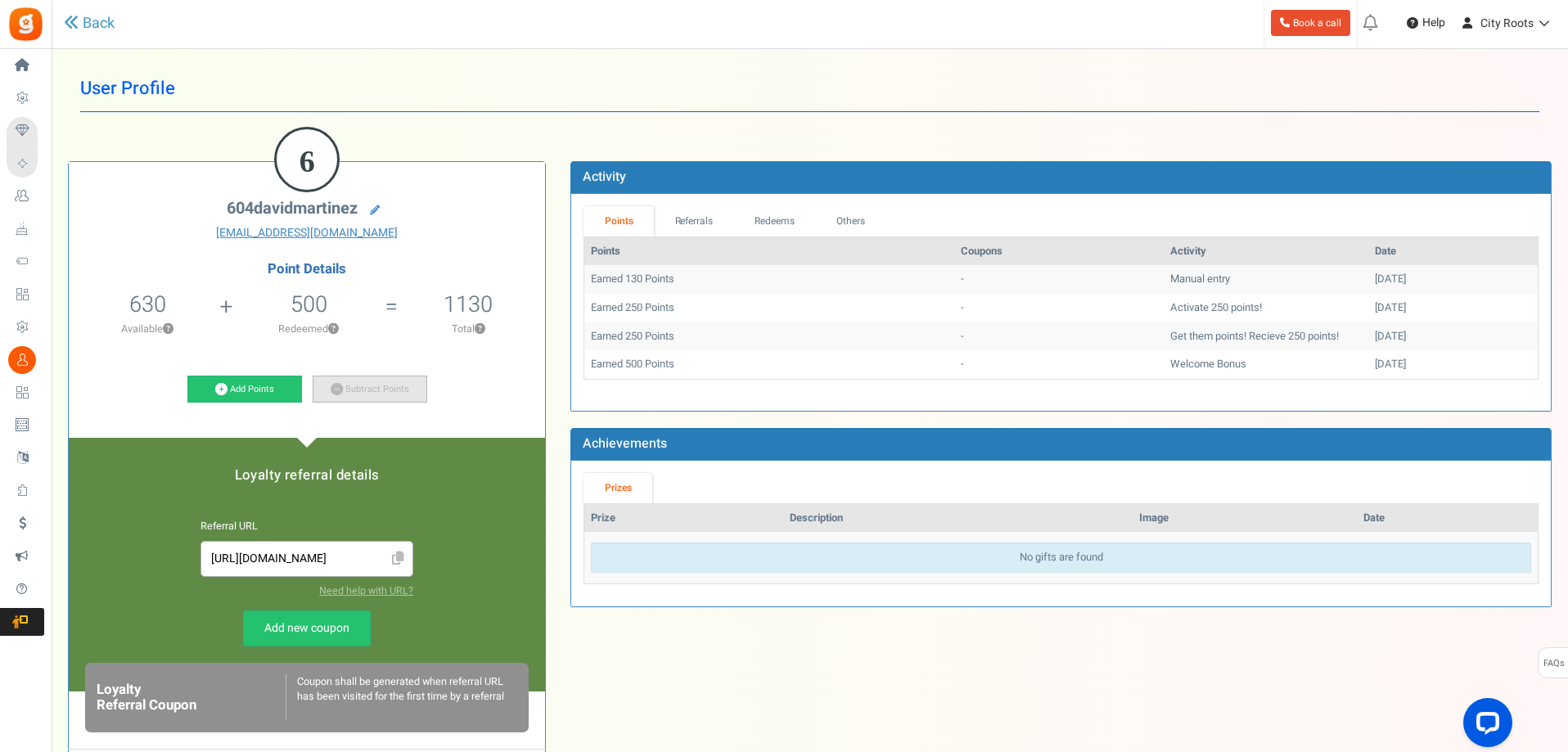
click at [388, 395] on link "Subtract Points" at bounding box center [370, 389] width 115 height 28
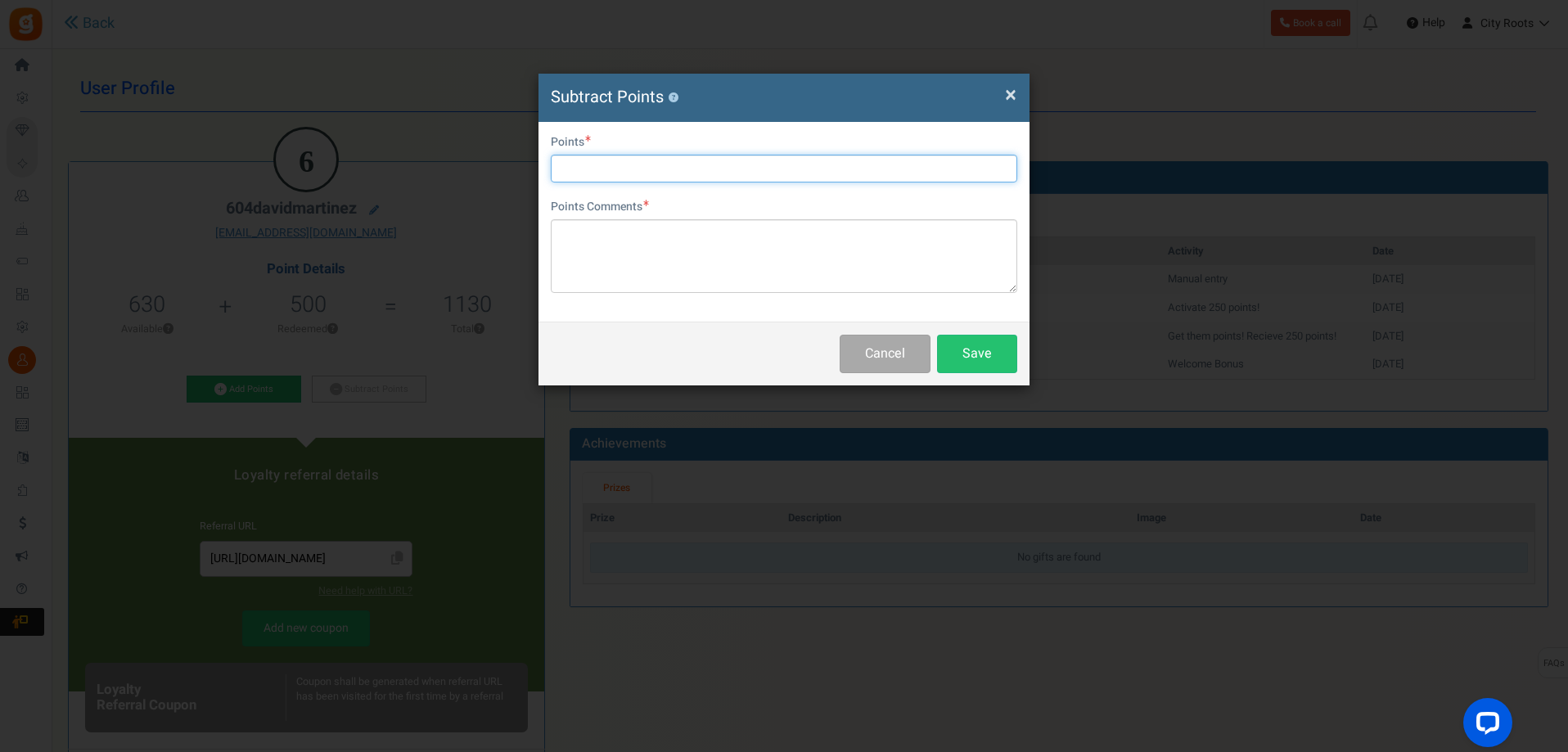
click at [696, 171] on input "text" at bounding box center [784, 168] width 467 height 28
type input "500"
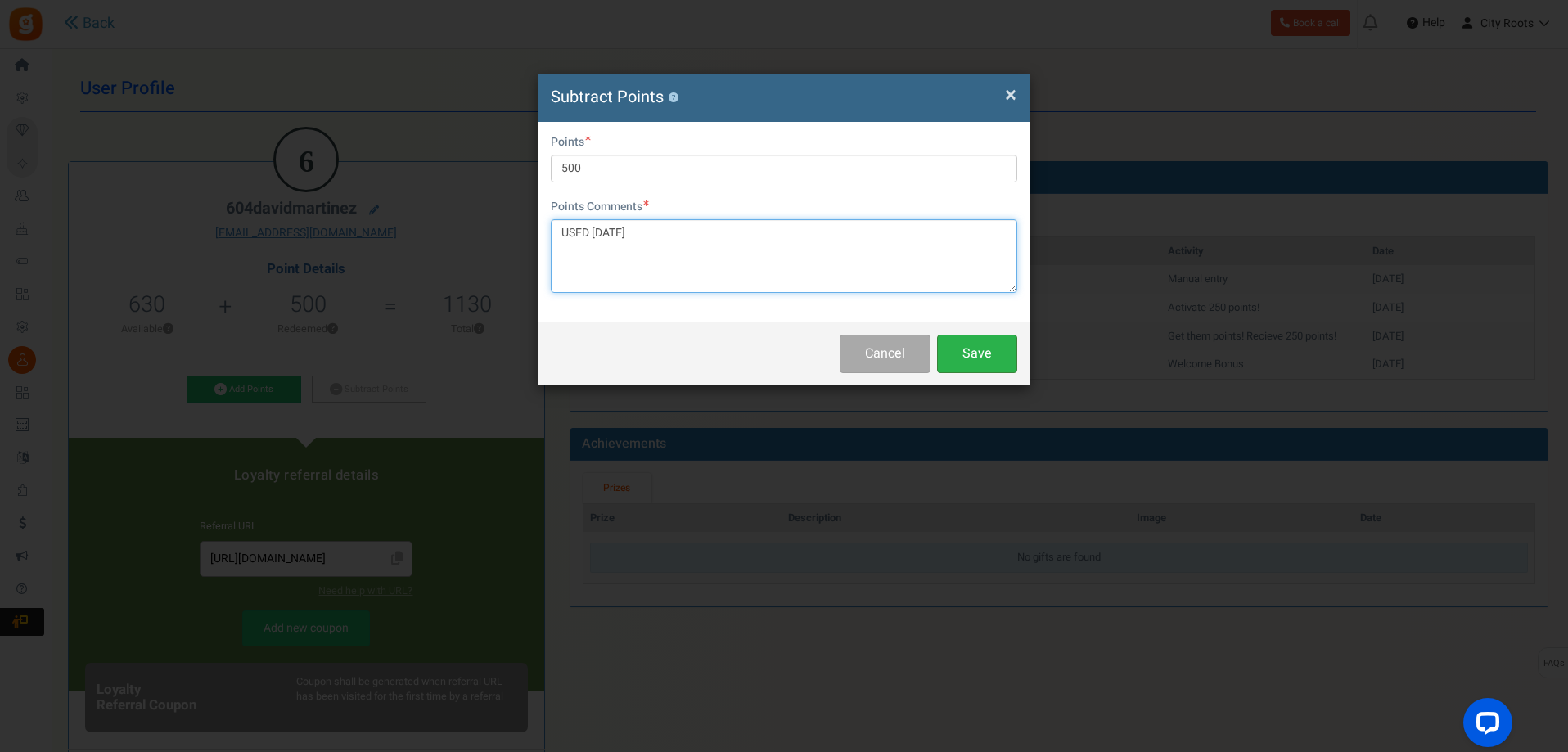
type textarea "USED [DATE]"
click at [1013, 343] on button "Save" at bounding box center [977, 354] width 80 height 39
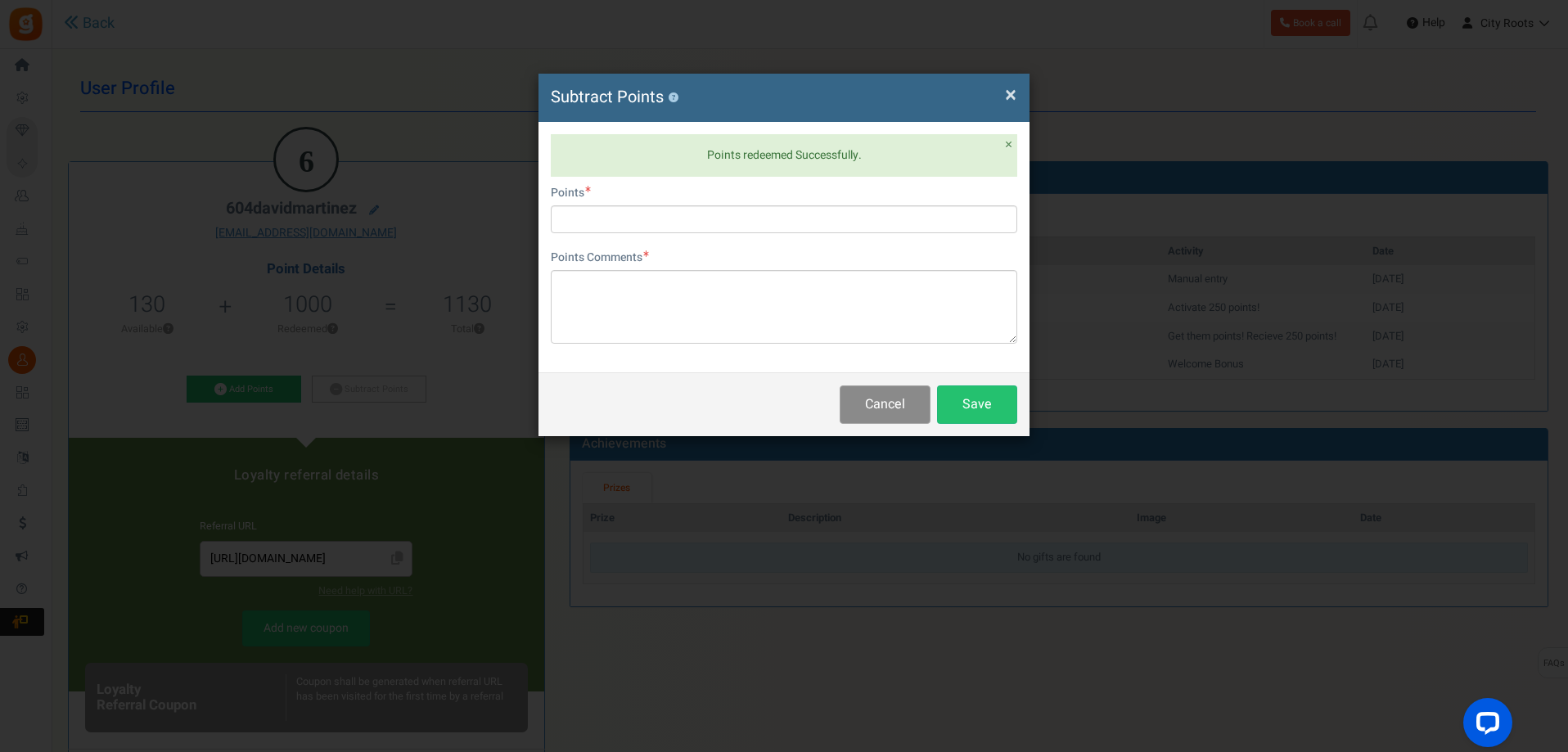
click at [874, 399] on button "Cancel" at bounding box center [886, 404] width 91 height 39
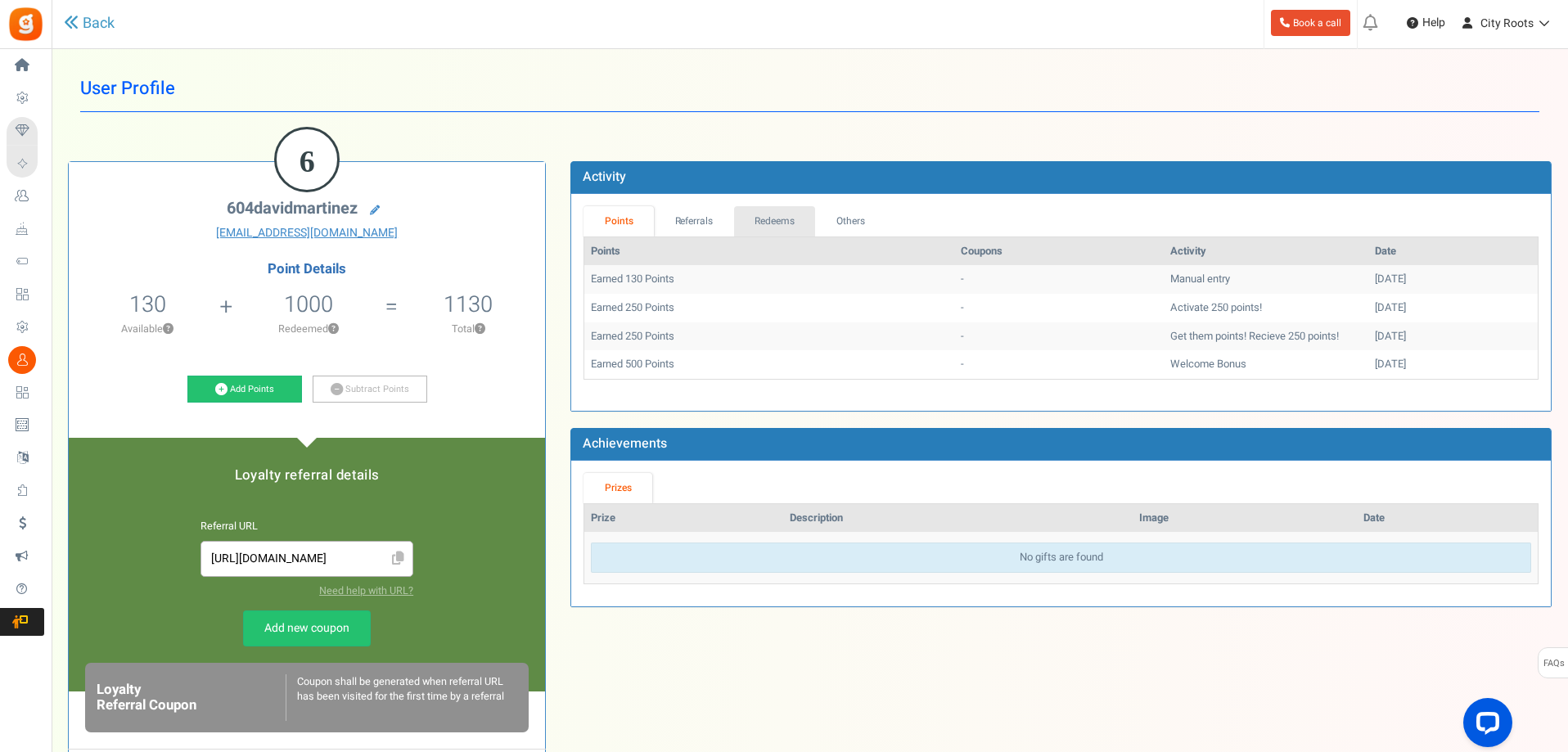
click at [776, 220] on link "Redeems" at bounding box center [774, 221] width 82 height 30
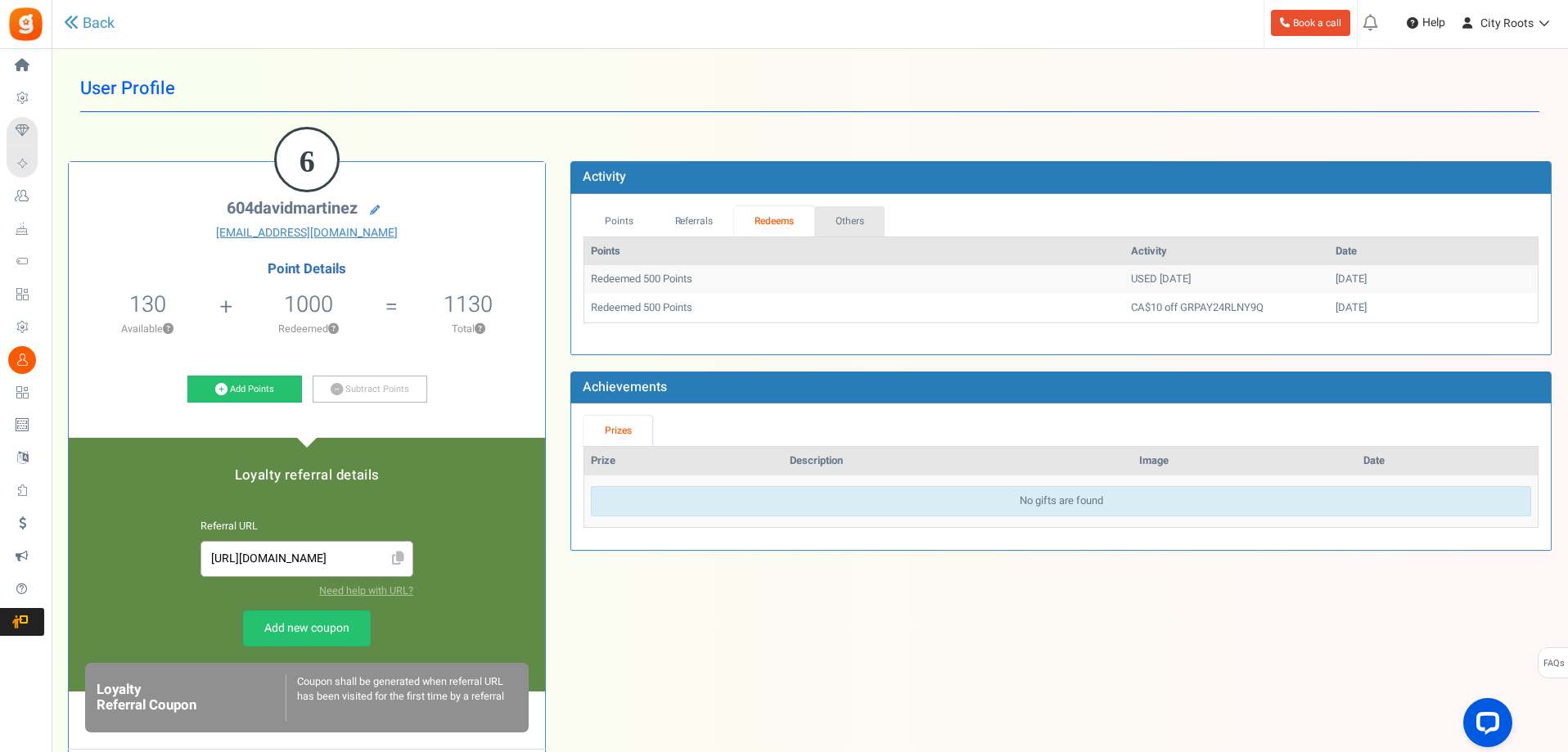
click at [840, 220] on link "Others" at bounding box center [849, 221] width 71 height 30
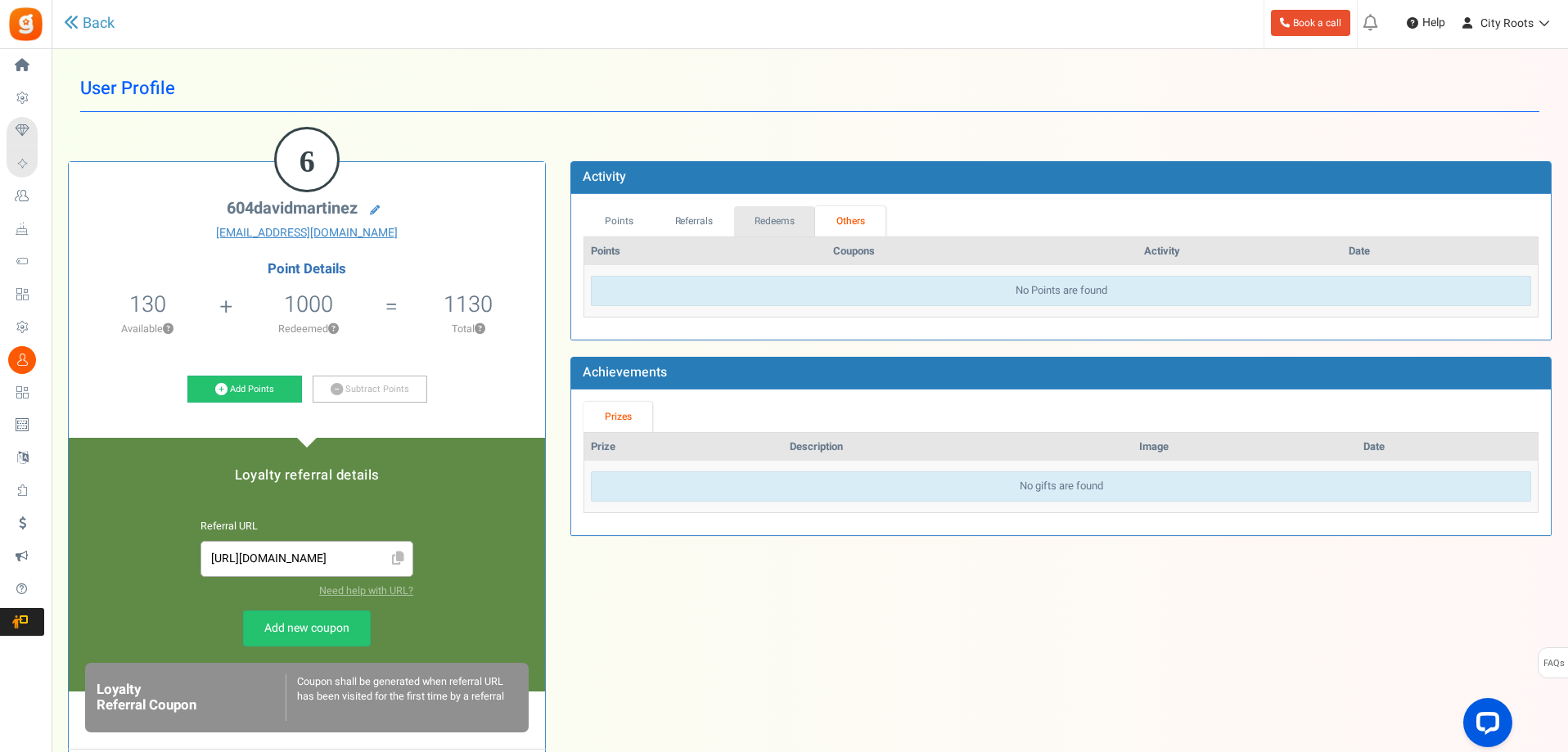
click at [798, 216] on link "Redeems" at bounding box center [774, 221] width 82 height 30
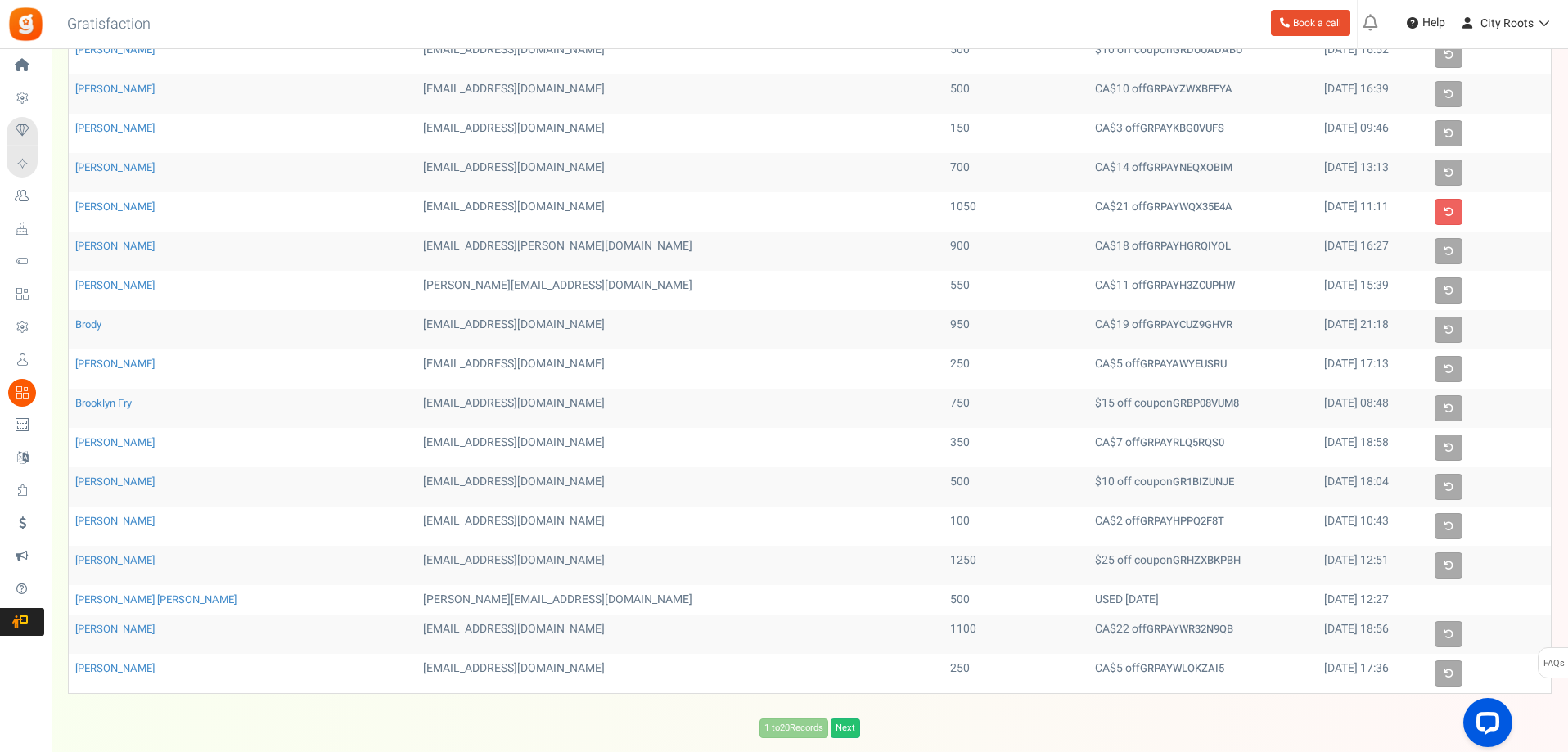
scroll to position [170, 0]
